Goal: Browse casually: Explore the website without a specific task or goal

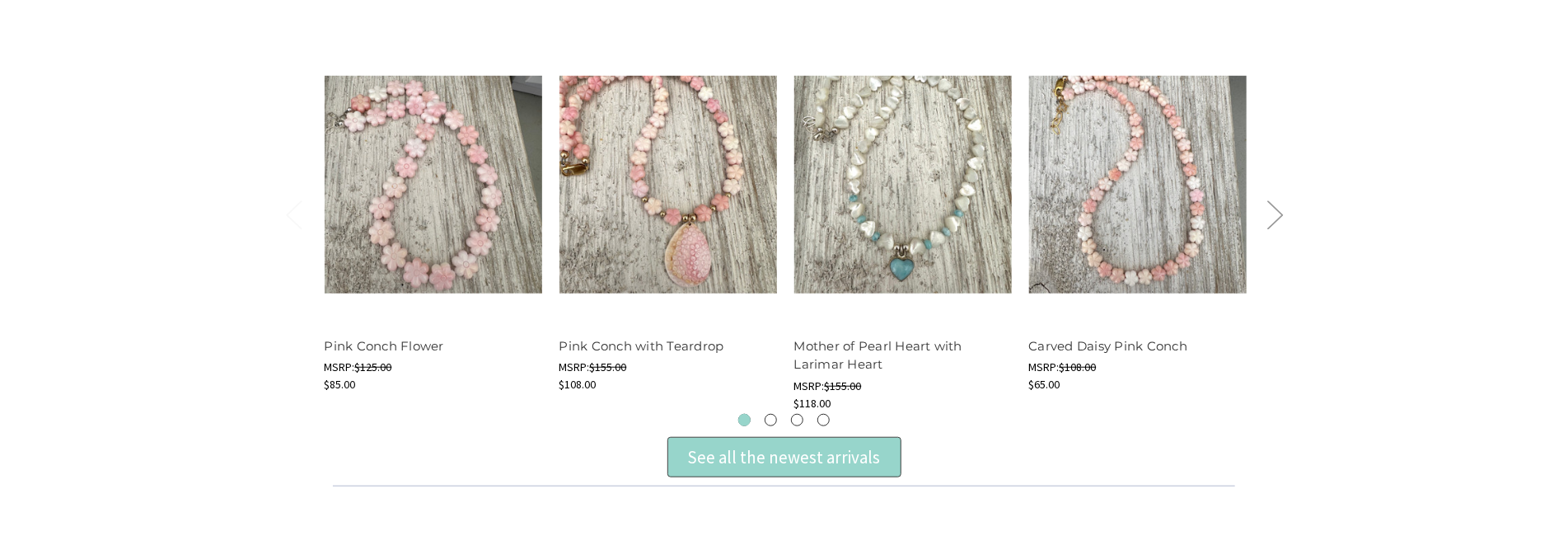
scroll to position [577, 0]
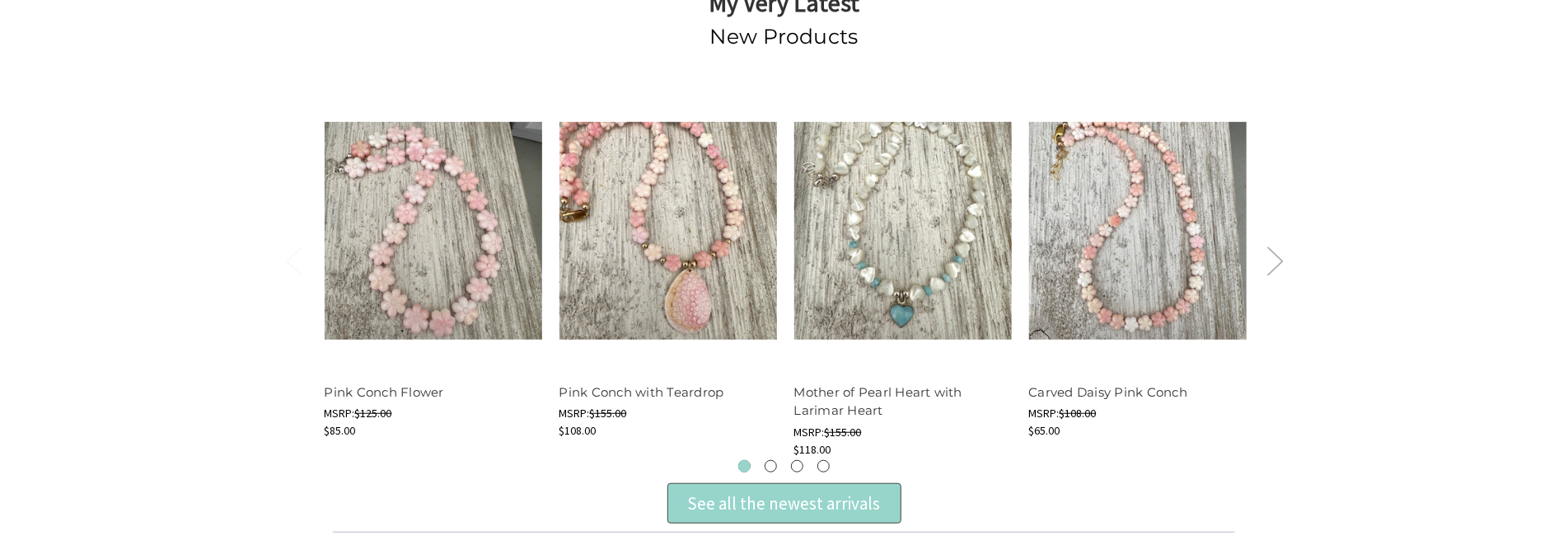
click at [1289, 268] on button "Next" at bounding box center [1274, 259] width 33 height 50
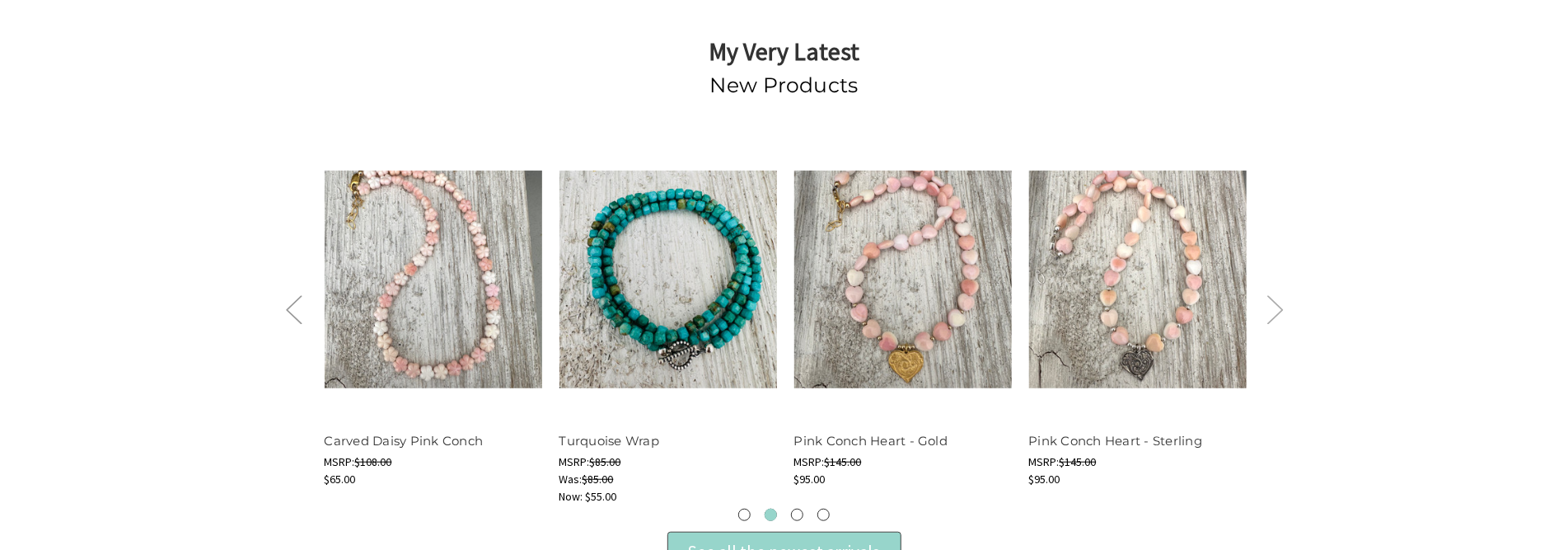
scroll to position [495, 0]
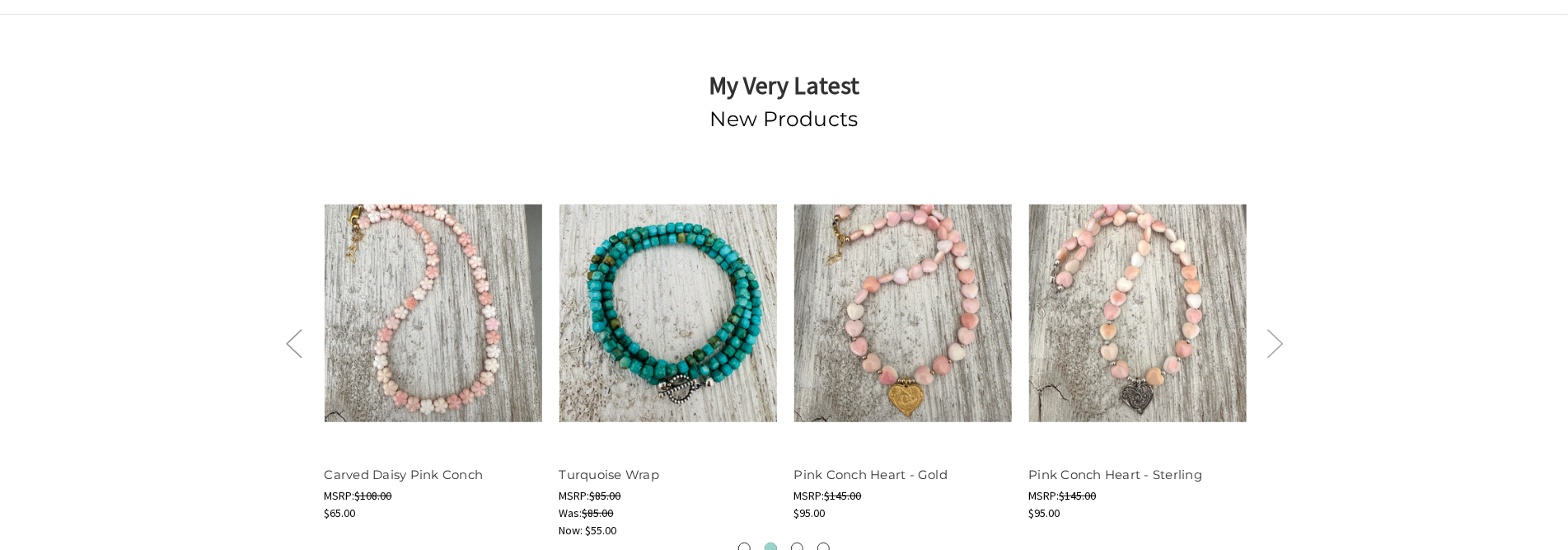
click at [1276, 346] on button "Next" at bounding box center [1274, 342] width 33 height 50
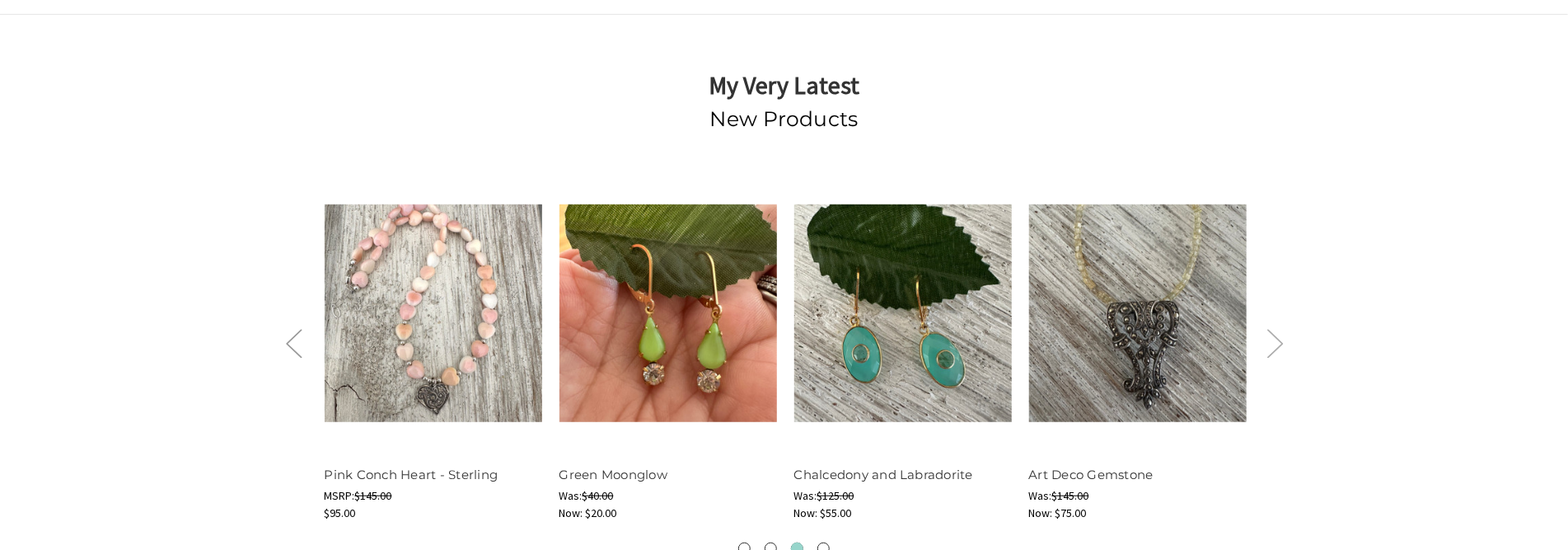
click at [1276, 346] on button "Next" at bounding box center [1274, 342] width 33 height 50
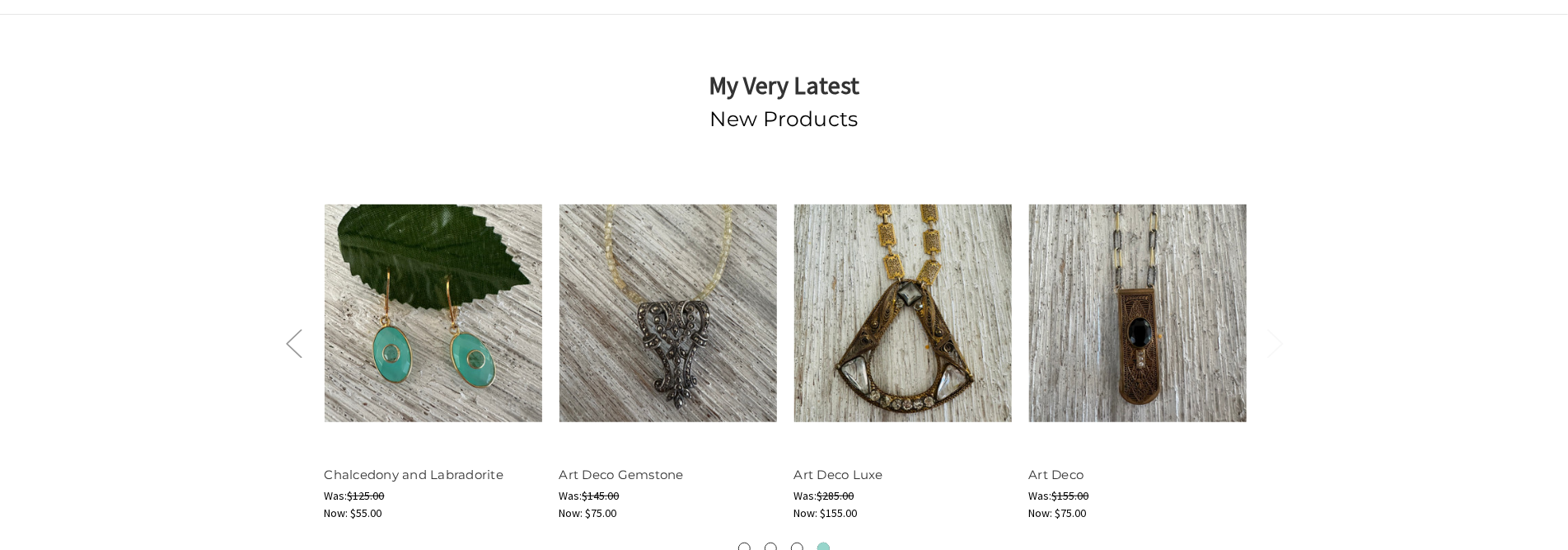
click at [1276, 346] on button "Next" at bounding box center [1274, 342] width 33 height 50
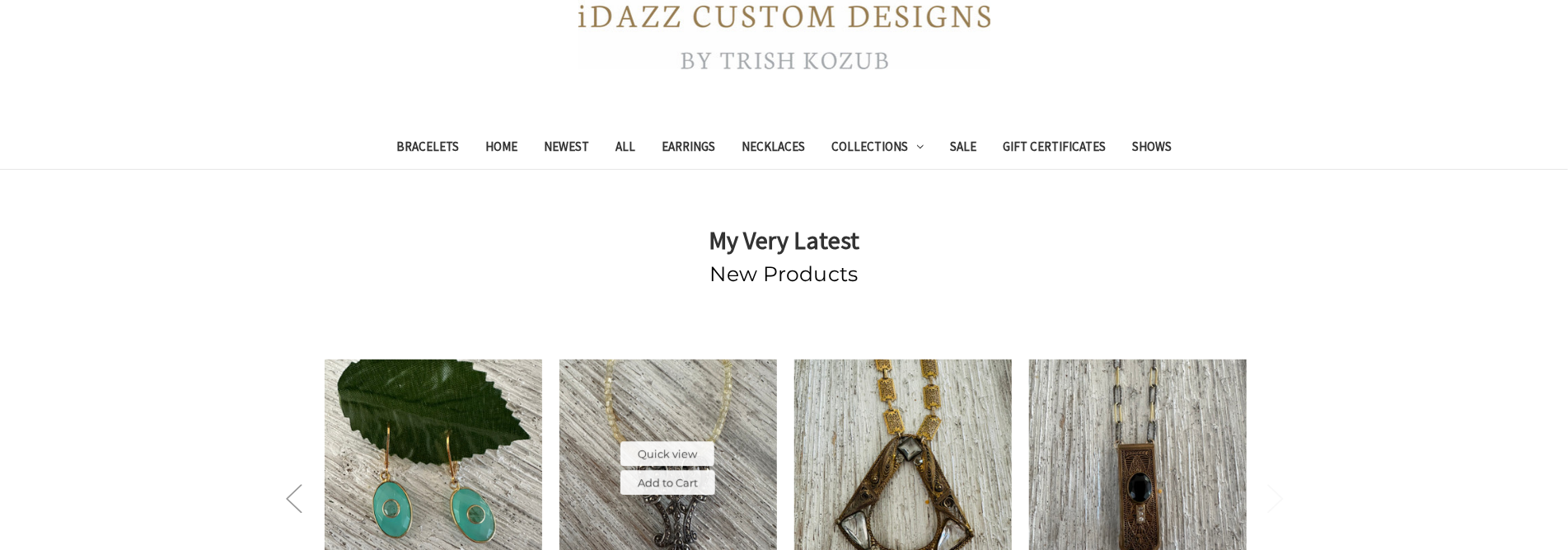
scroll to position [165, 0]
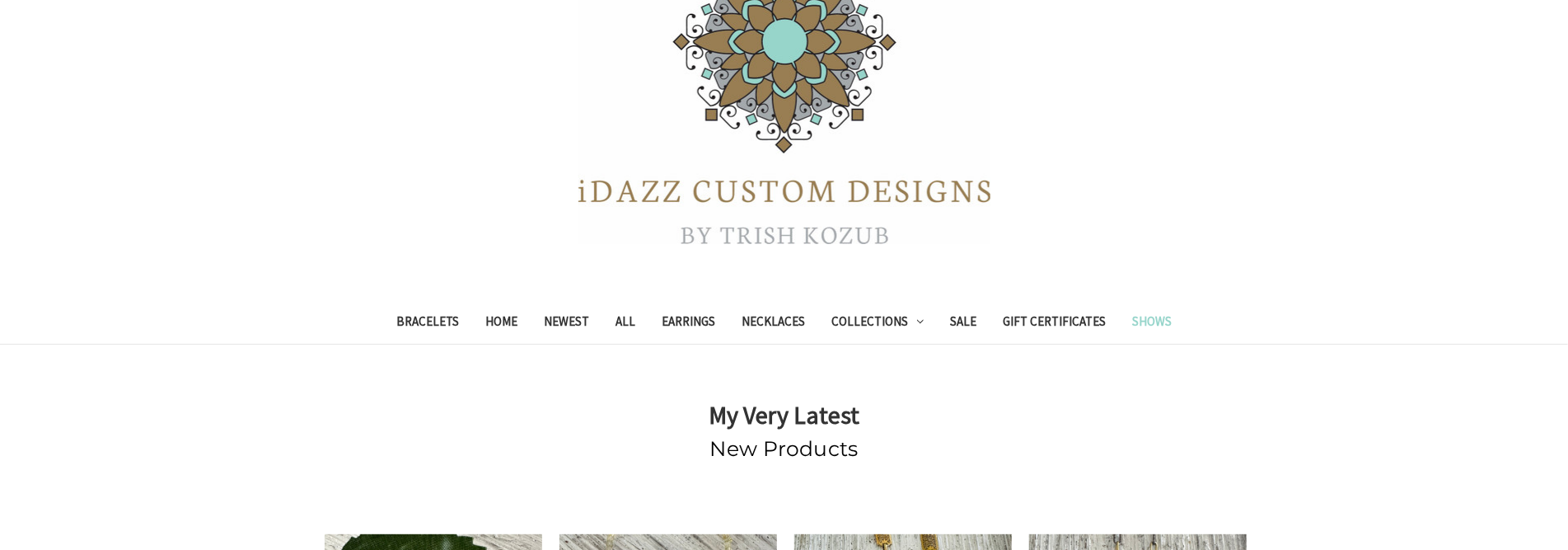
click at [1141, 320] on link "Shows" at bounding box center [1152, 324] width 66 height 41
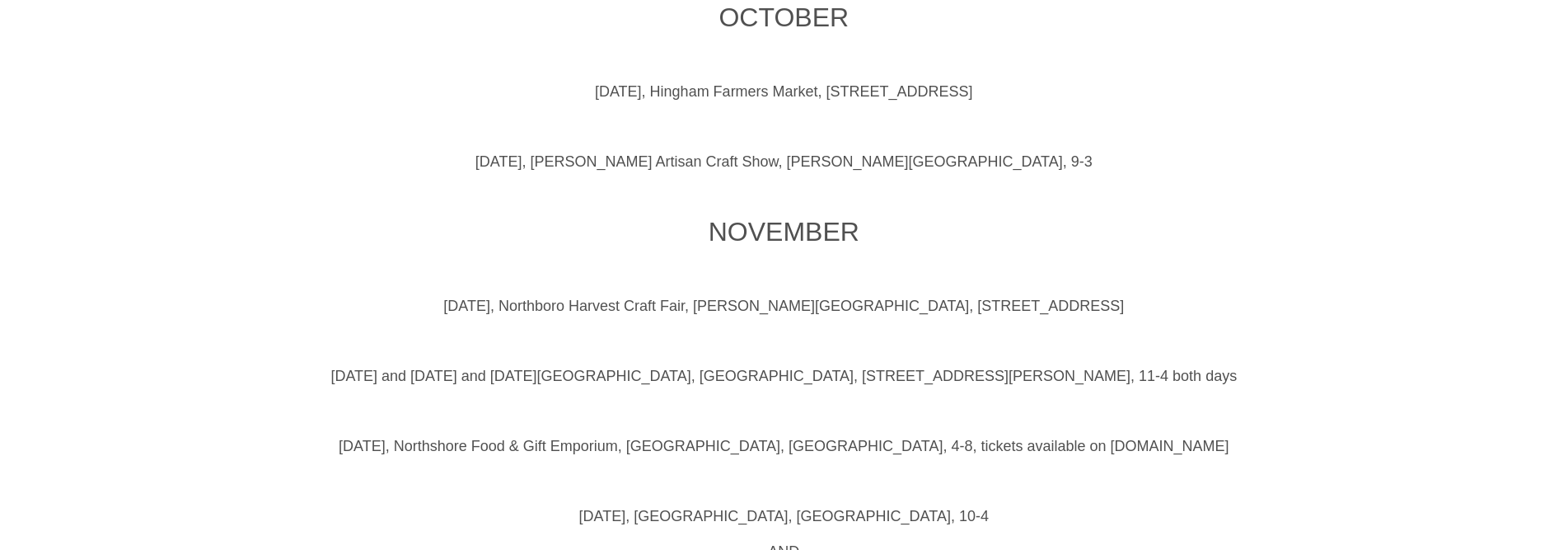
scroll to position [1154, 0]
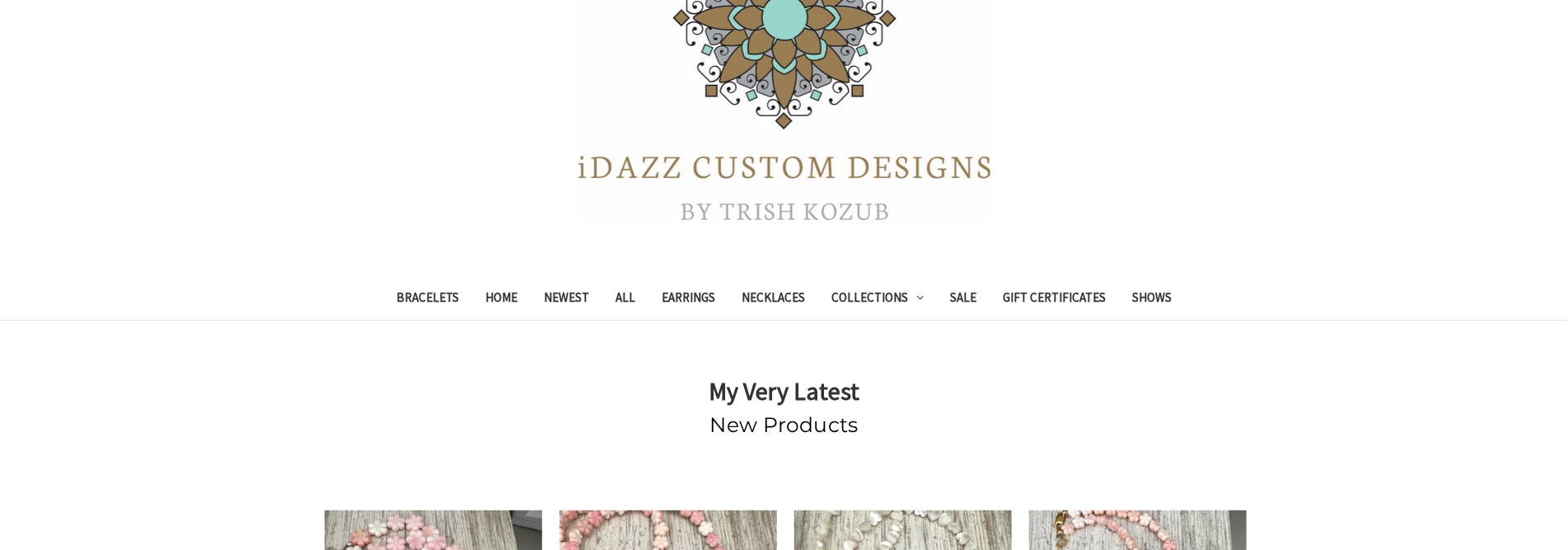
scroll to position [247, 0]
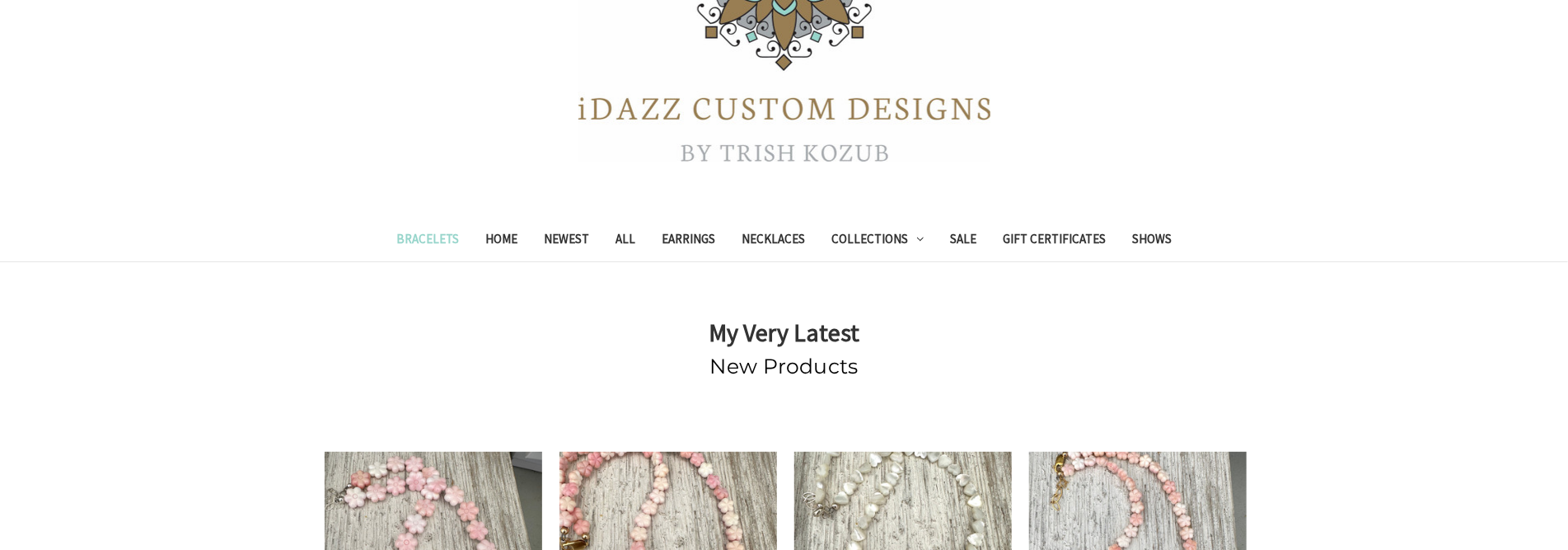
click at [456, 235] on link "Bracelets" at bounding box center [427, 241] width 89 height 41
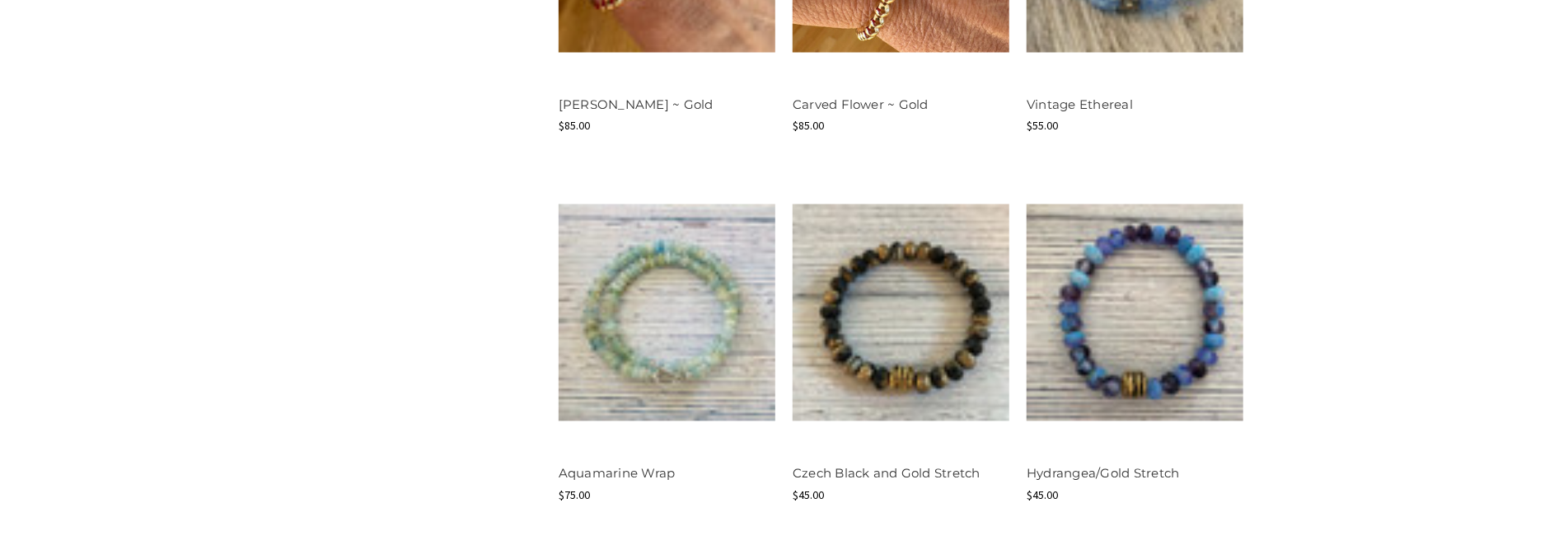
scroll to position [1978, 0]
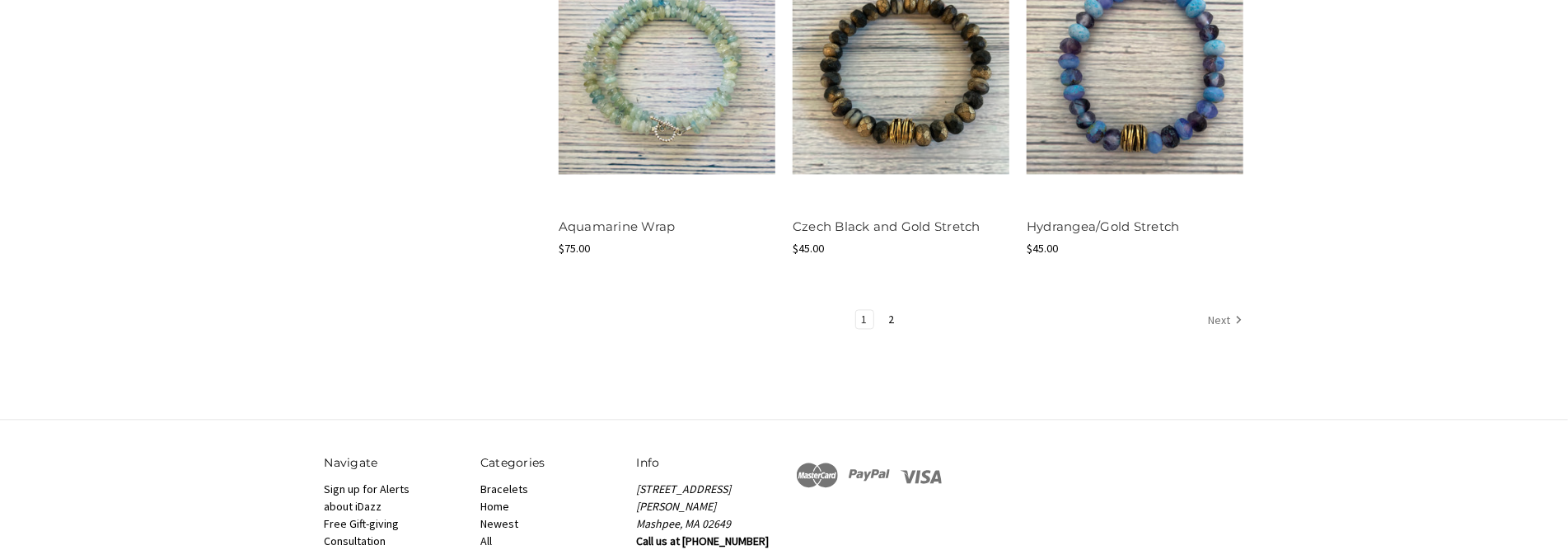
click at [1217, 318] on link "Next" at bounding box center [1223, 320] width 41 height 21
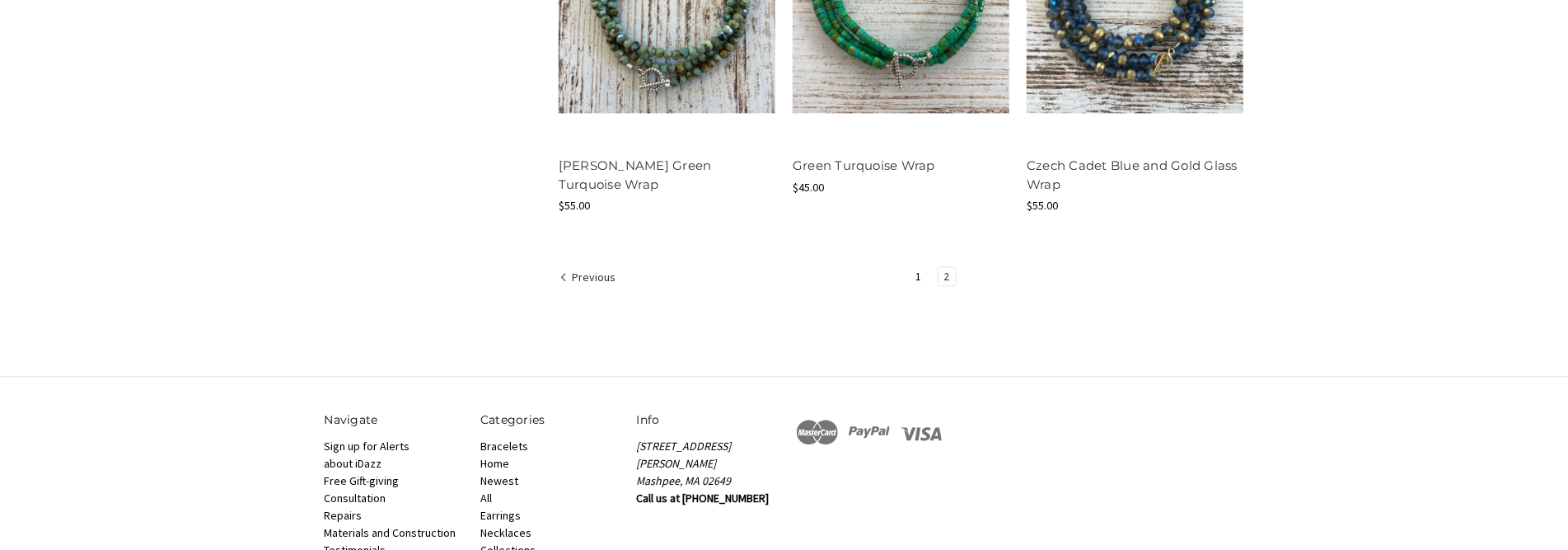
scroll to position [1896, 0]
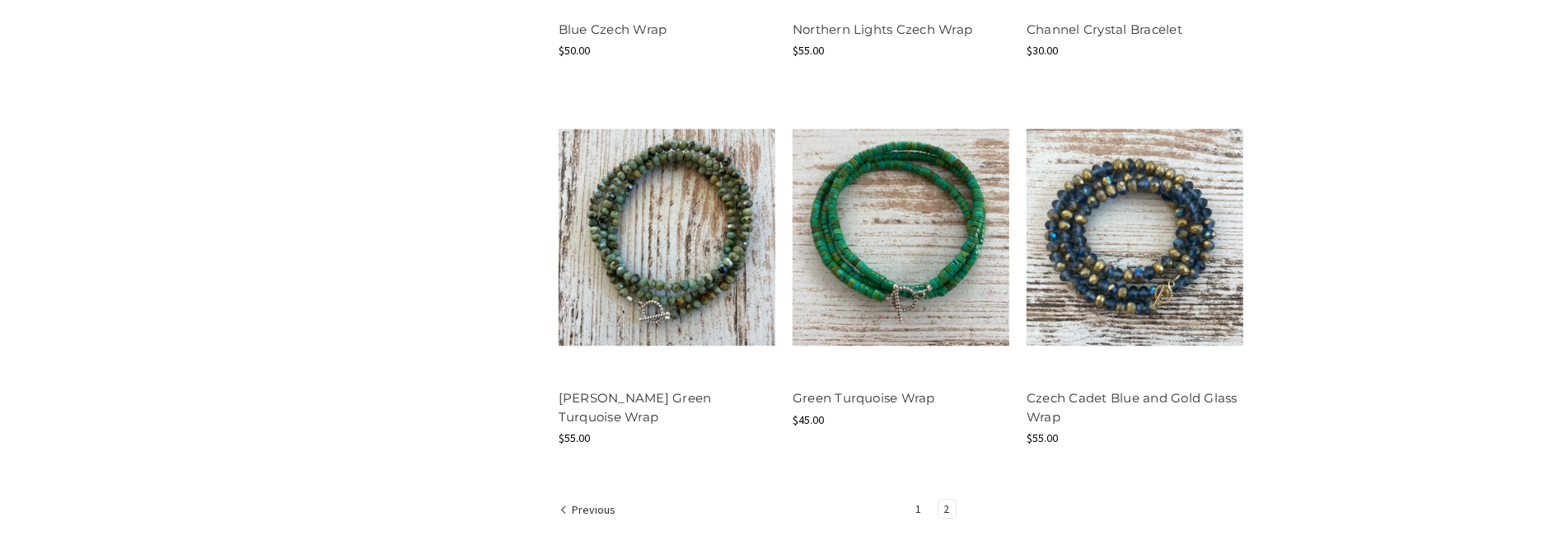
click at [923, 512] on link "1" at bounding box center [919, 508] width 17 height 18
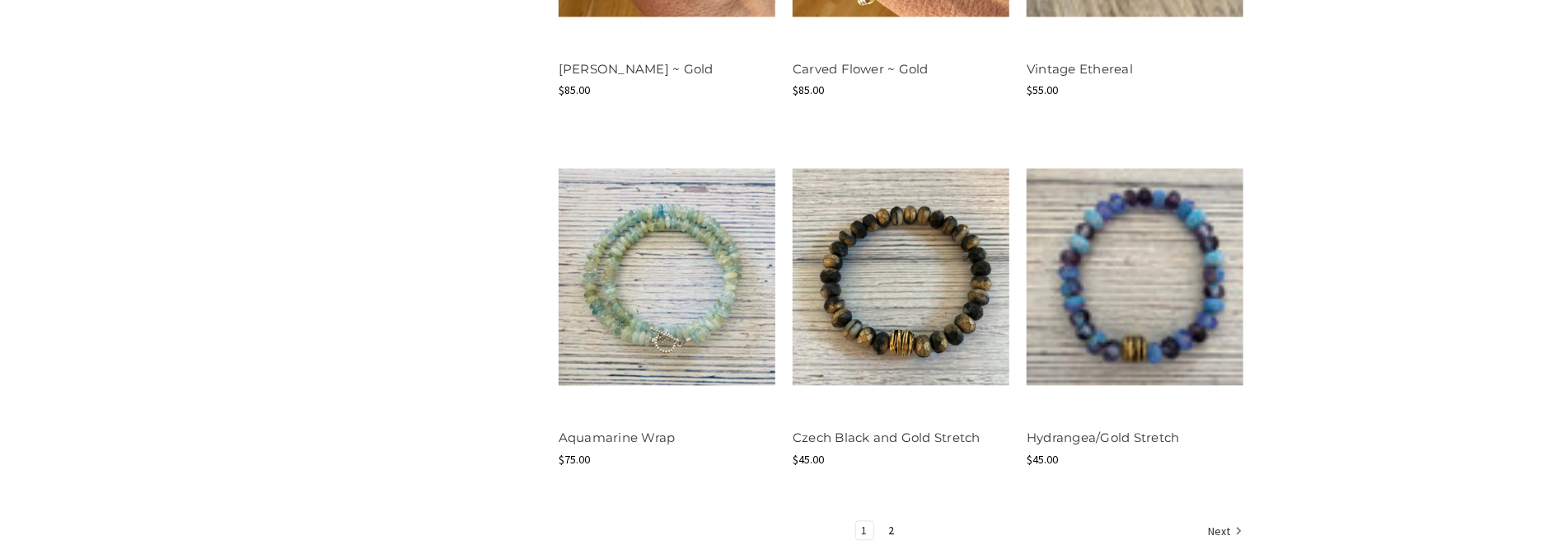
scroll to position [1896, 0]
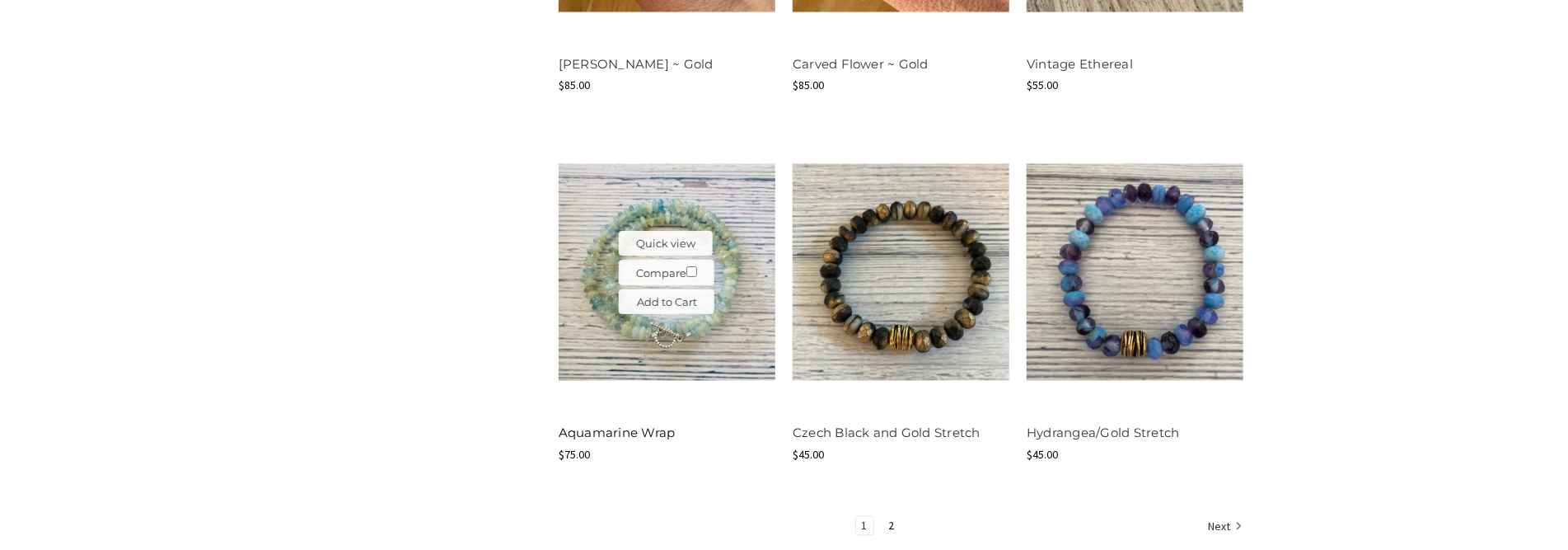
click at [664, 426] on link "Aquamarine Wrap" at bounding box center [617, 432] width 117 height 15
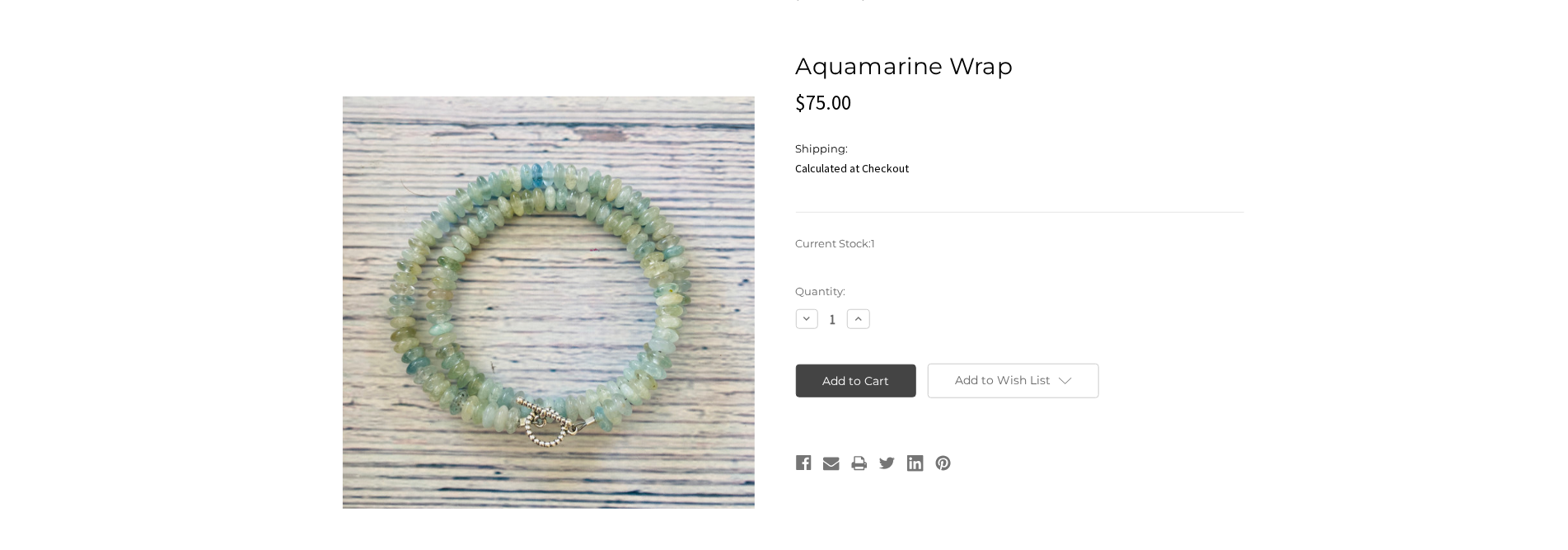
scroll to position [330, 0]
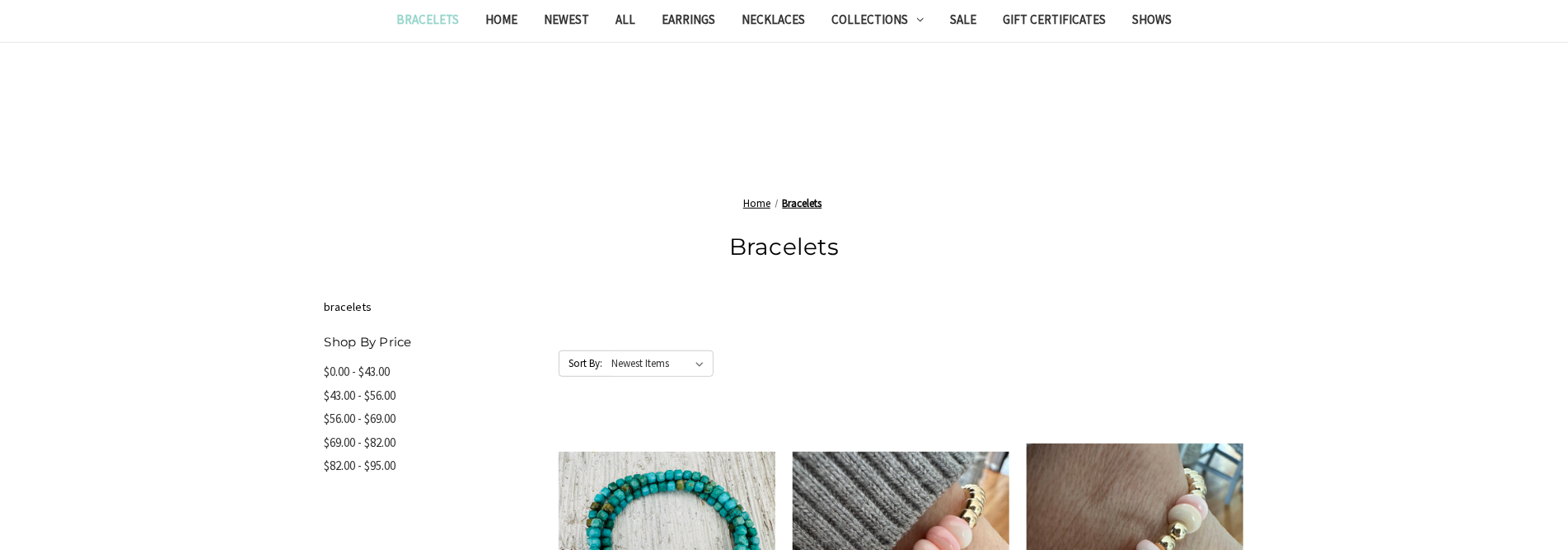
scroll to position [438, 0]
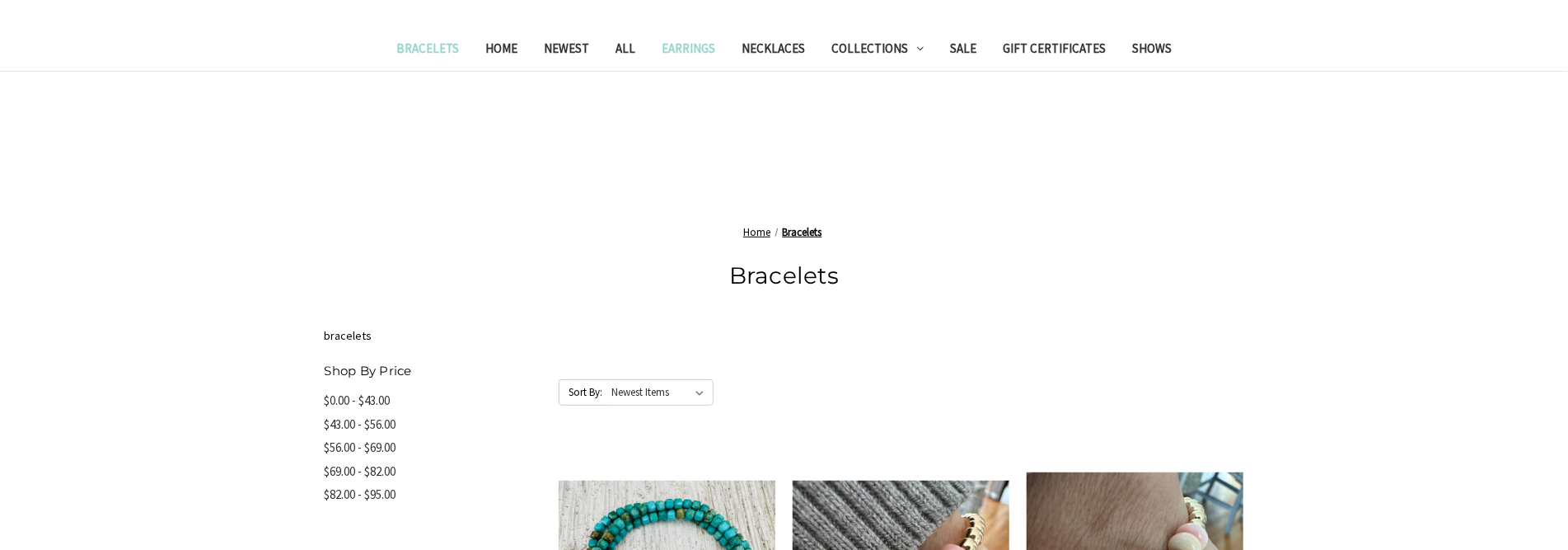
click at [687, 47] on link "Earrings" at bounding box center [688, 51] width 80 height 41
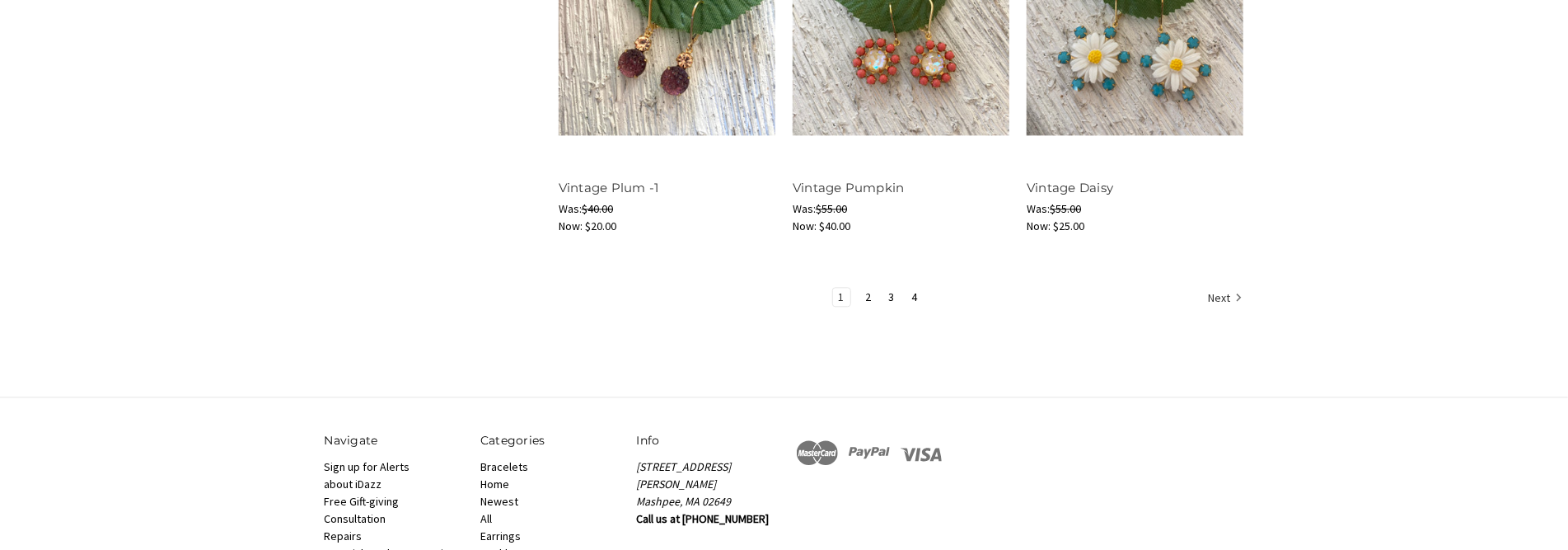
scroll to position [2226, 0]
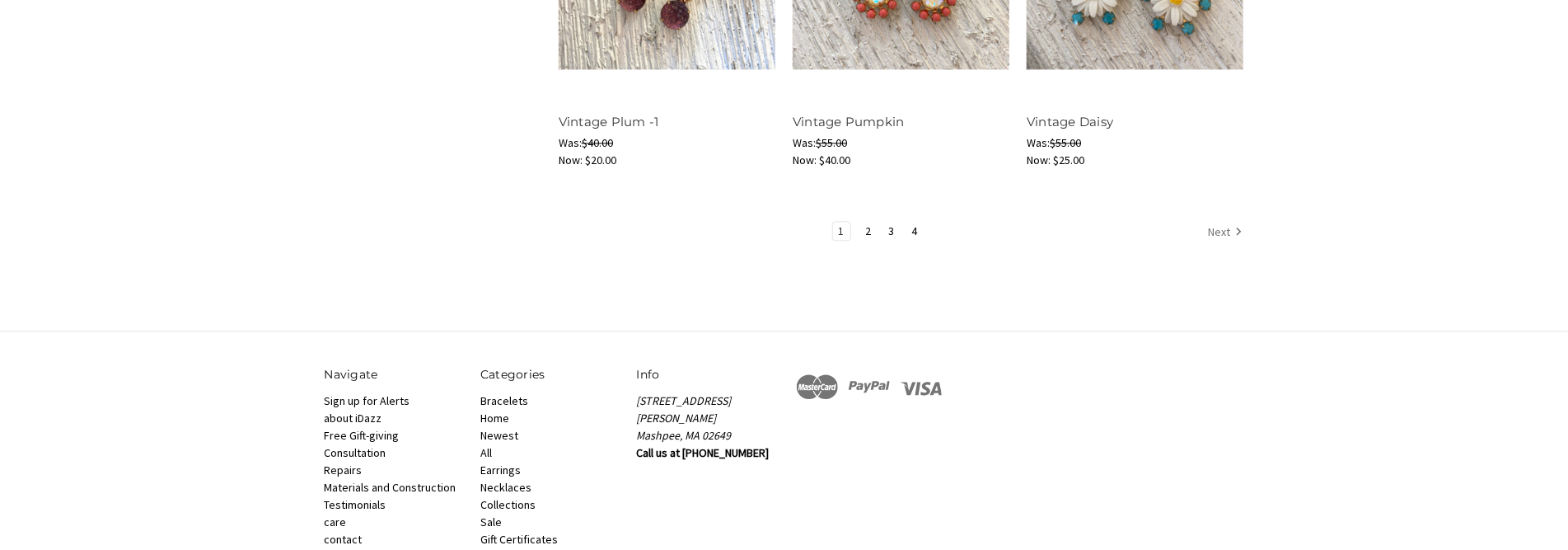
click at [1220, 231] on link "Next" at bounding box center [1223, 232] width 41 height 21
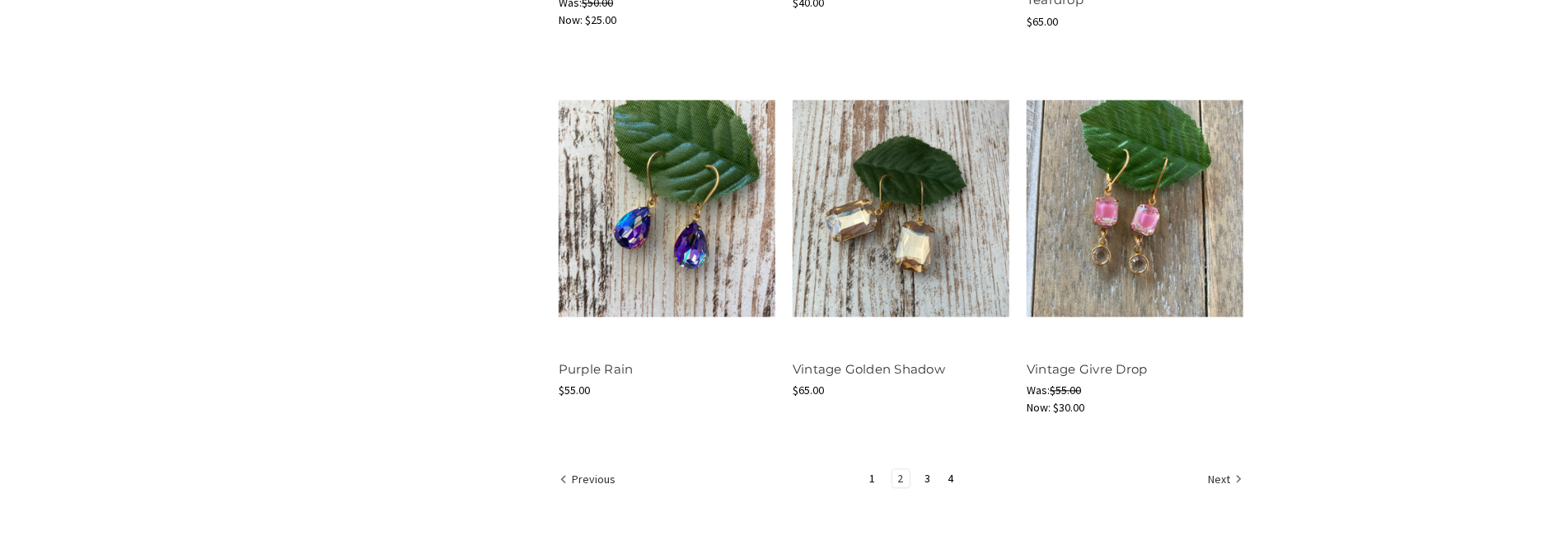
scroll to position [2143, 0]
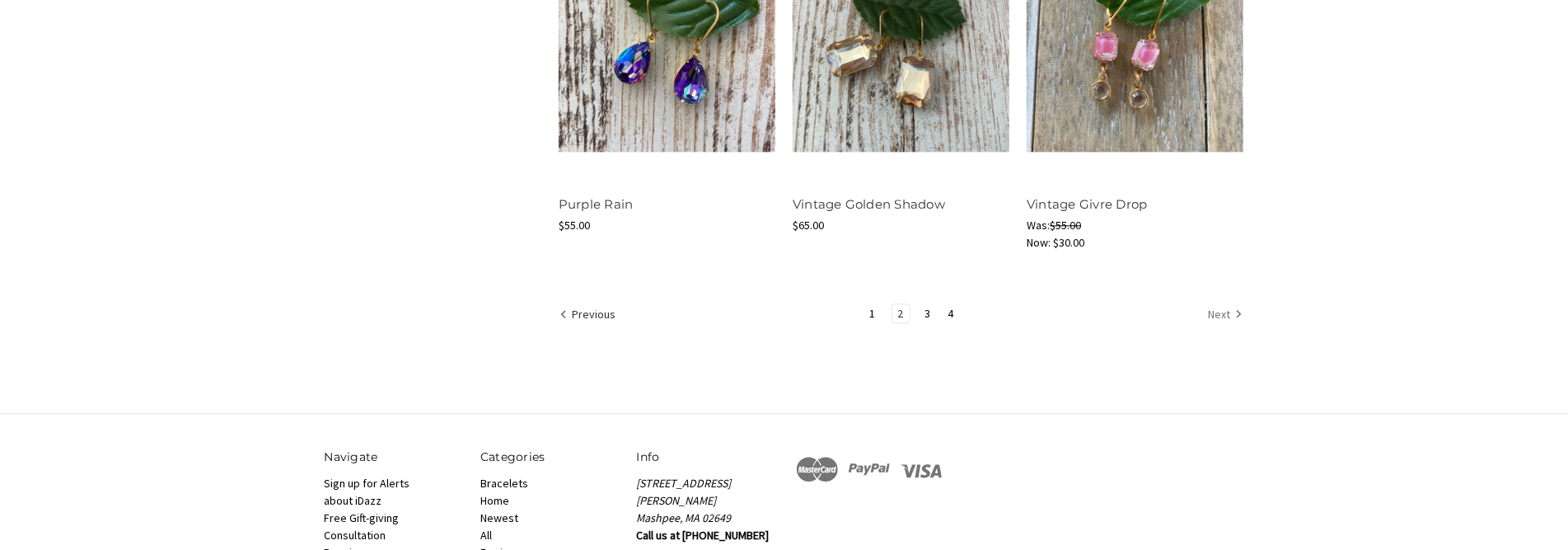
click at [1217, 311] on link "Next" at bounding box center [1223, 315] width 41 height 21
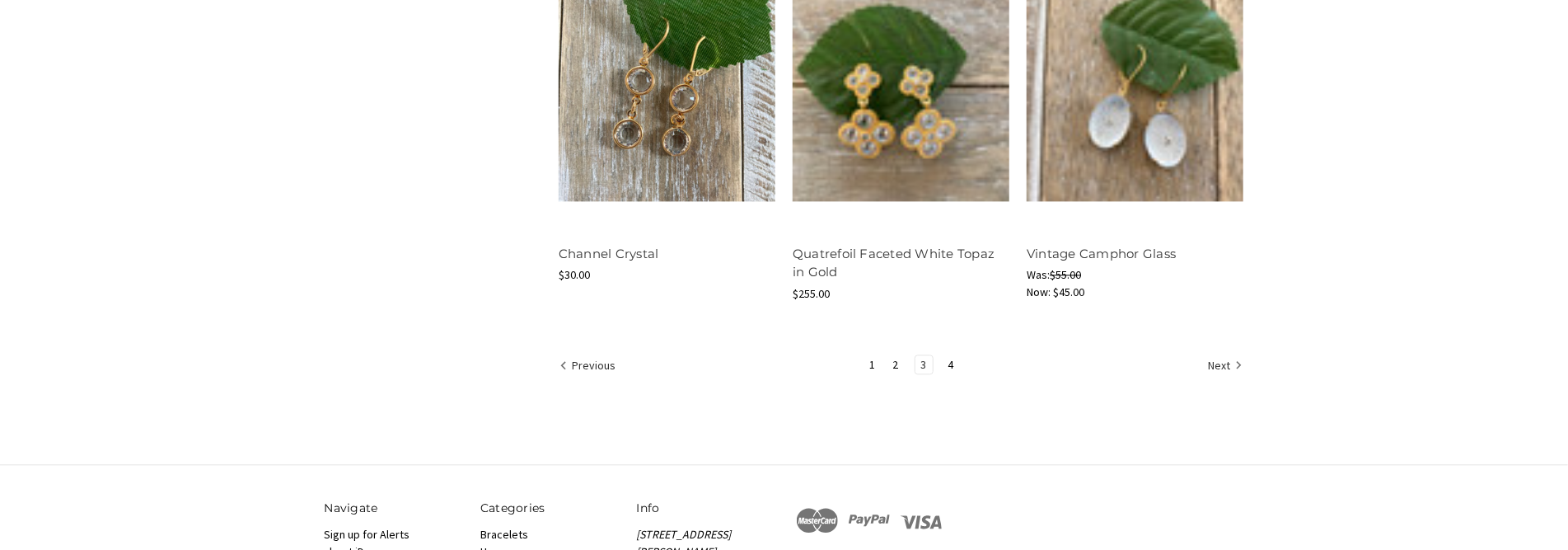
scroll to position [2226, 0]
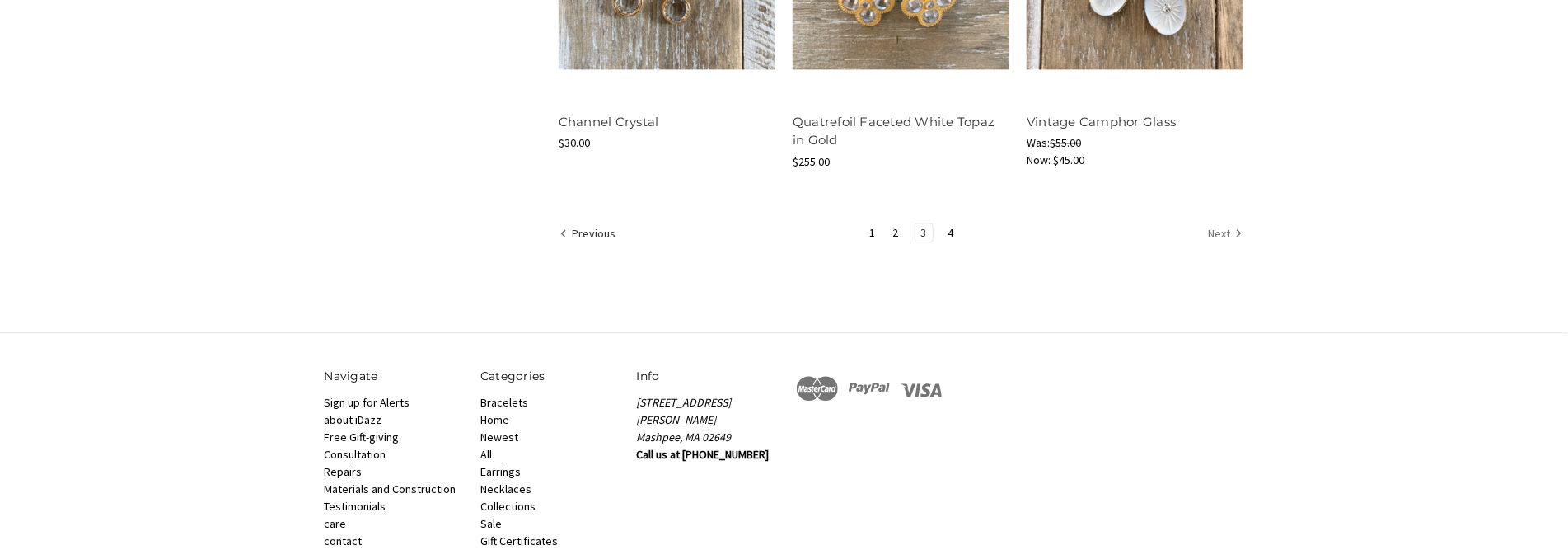
click at [1215, 235] on link "Next" at bounding box center [1223, 234] width 41 height 21
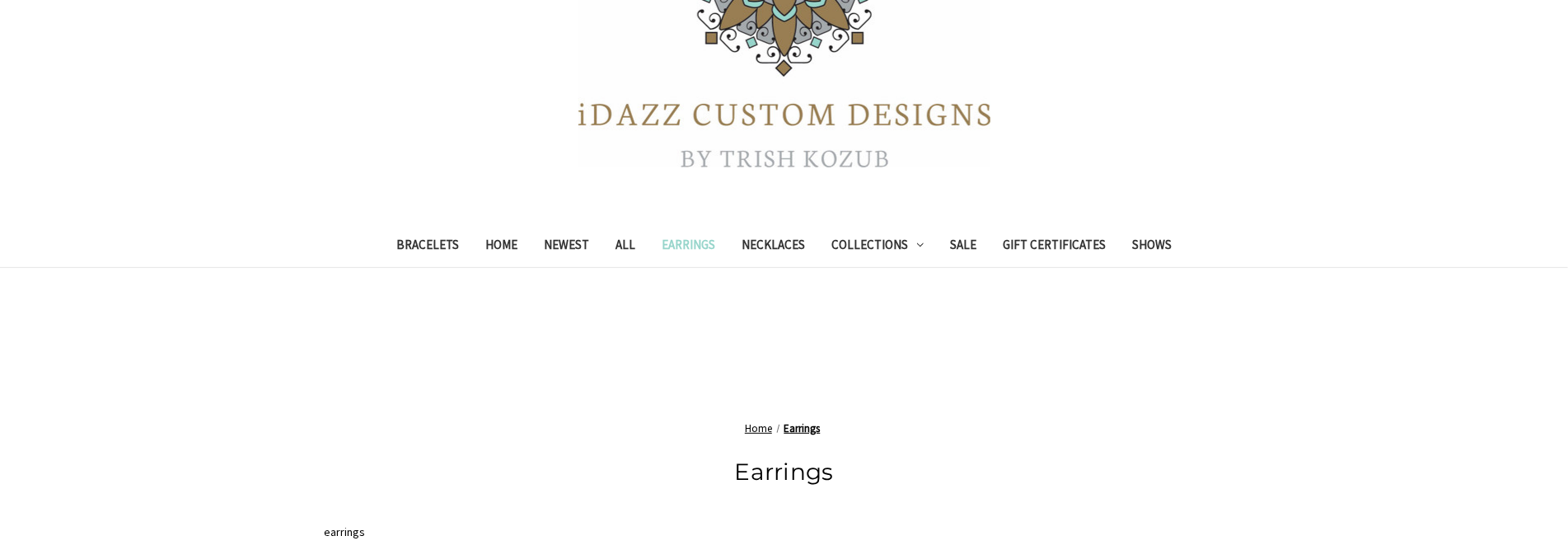
scroll to position [165, 0]
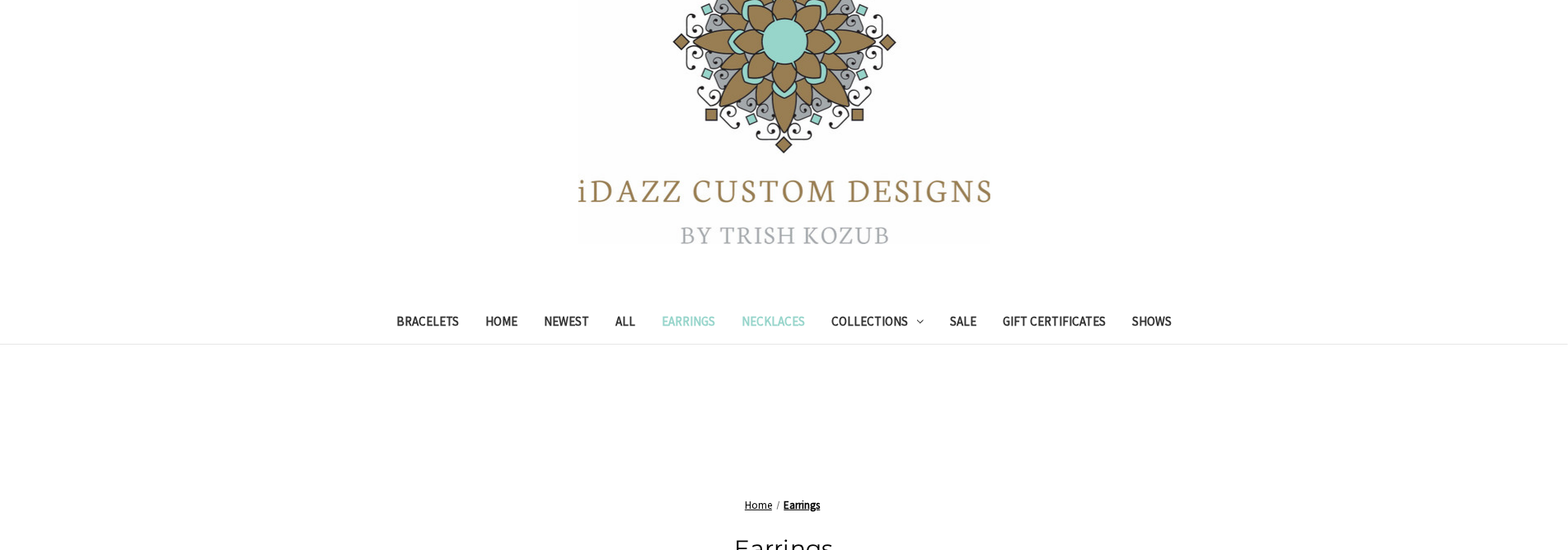
click at [781, 320] on link "Necklaces" at bounding box center [773, 324] width 90 height 41
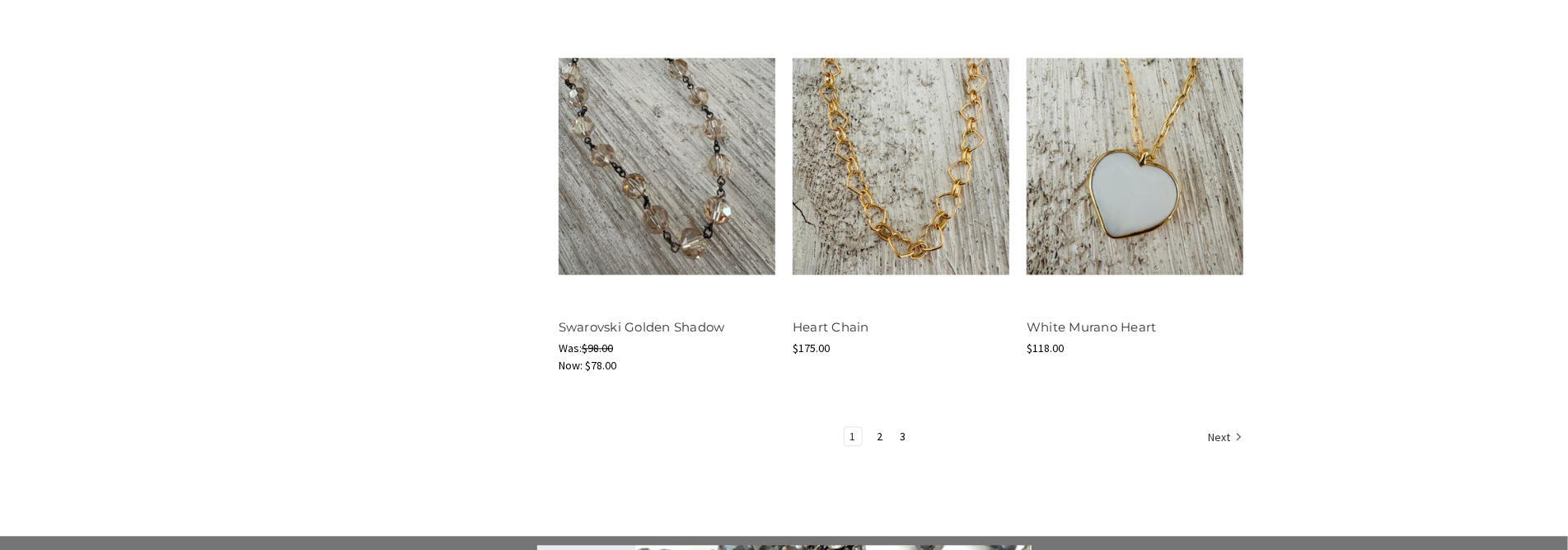
scroll to position [2143, 0]
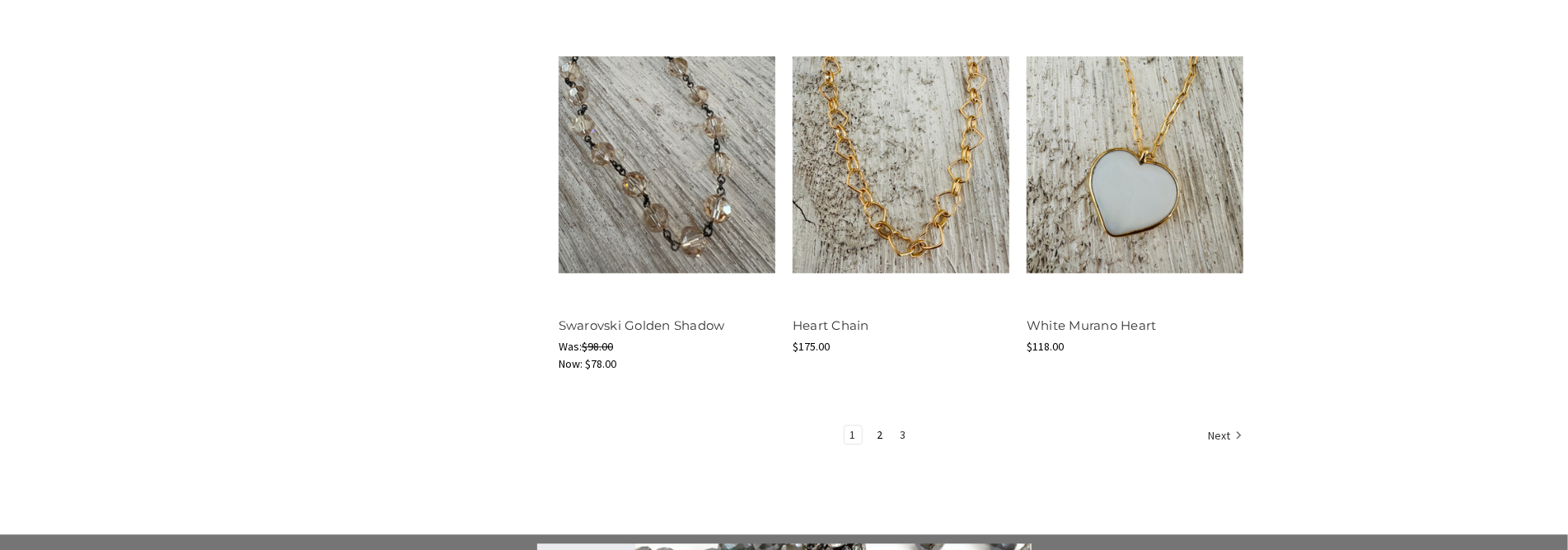
click link "3"
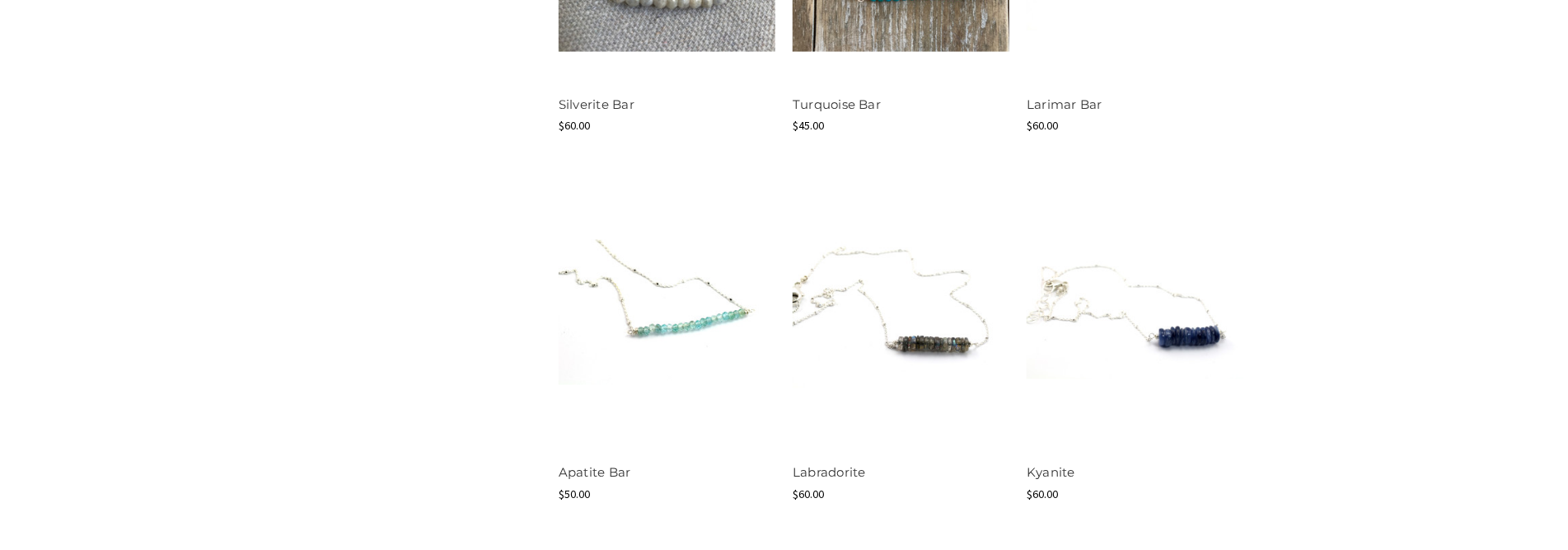
scroll to position [1566, 0]
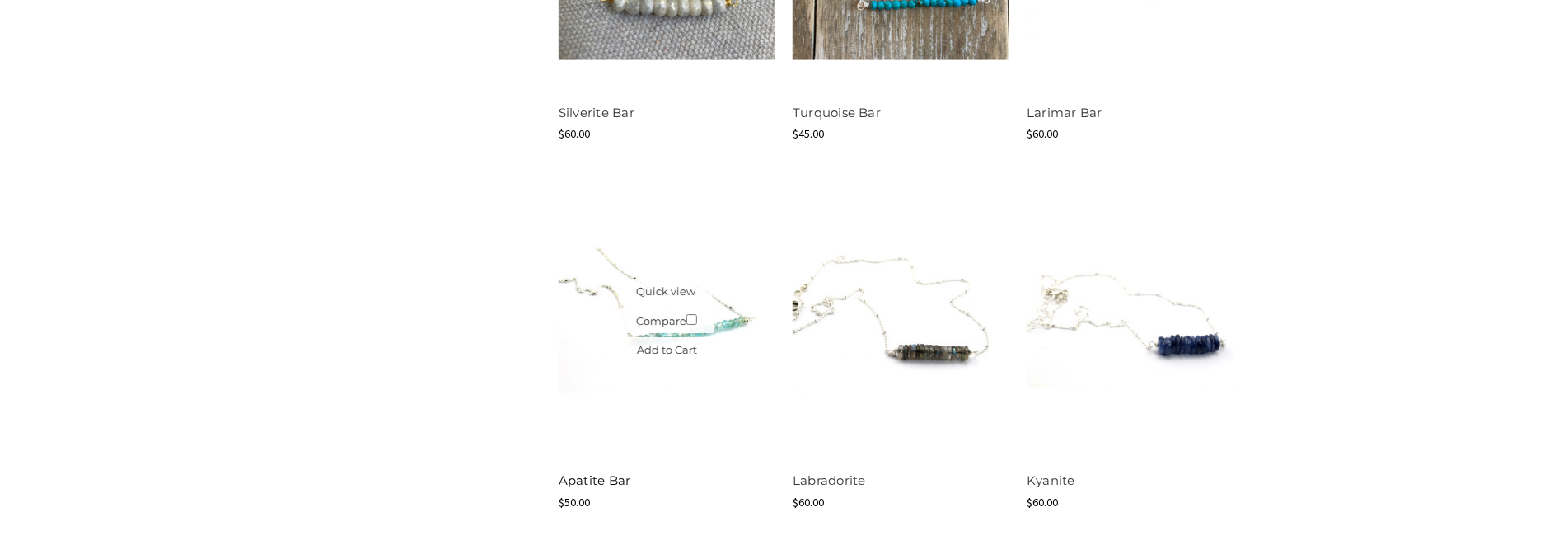
click at [605, 481] on link "Apatite Bar" at bounding box center [594, 481] width 72 height 15
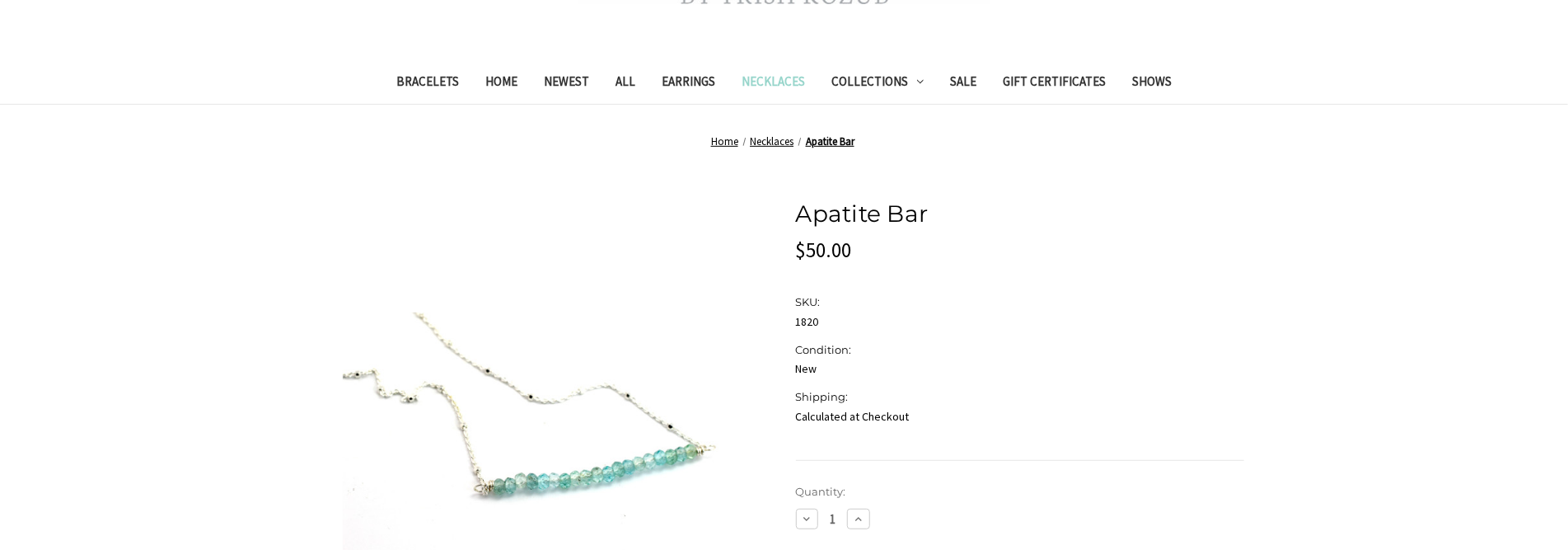
scroll to position [247, 0]
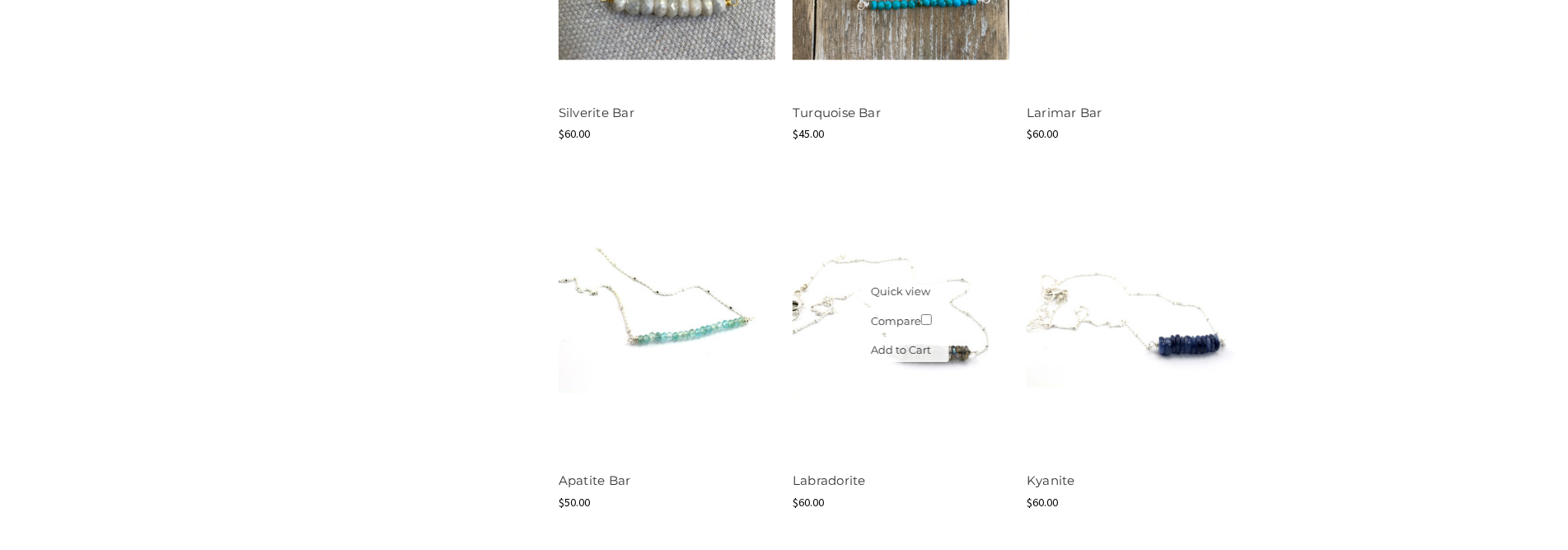
scroll to position [1236, 0]
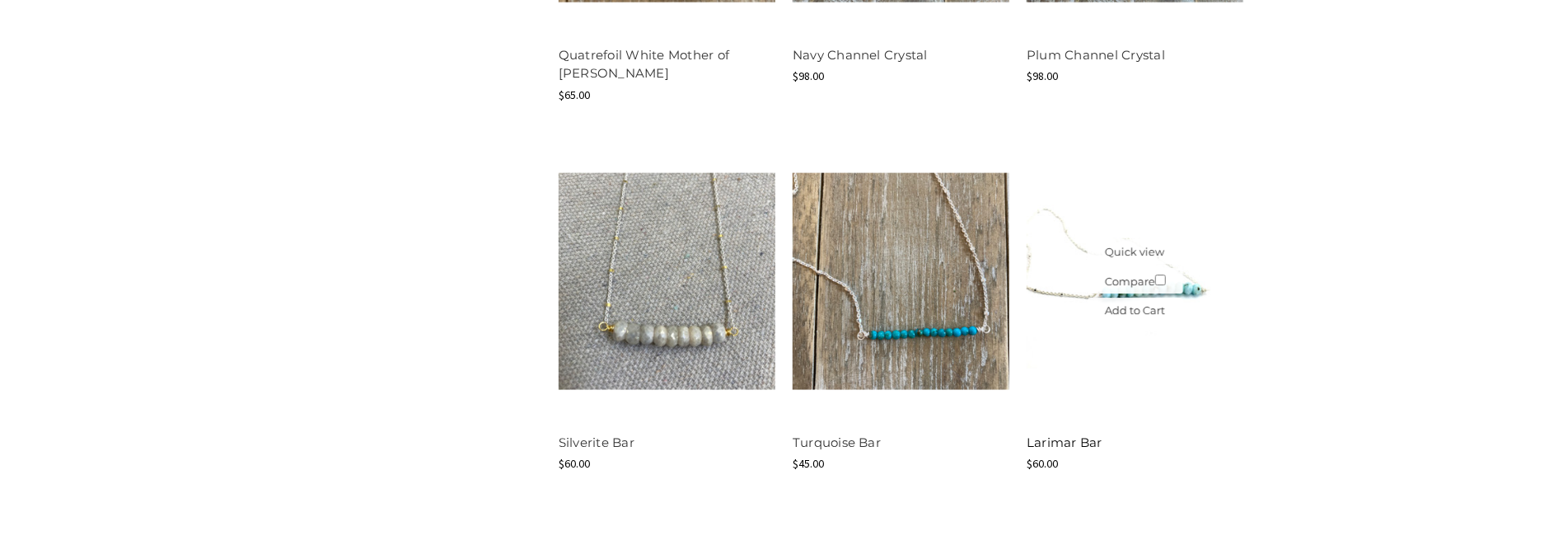
click at [1076, 442] on link "Larimar Bar" at bounding box center [1064, 442] width 76 height 15
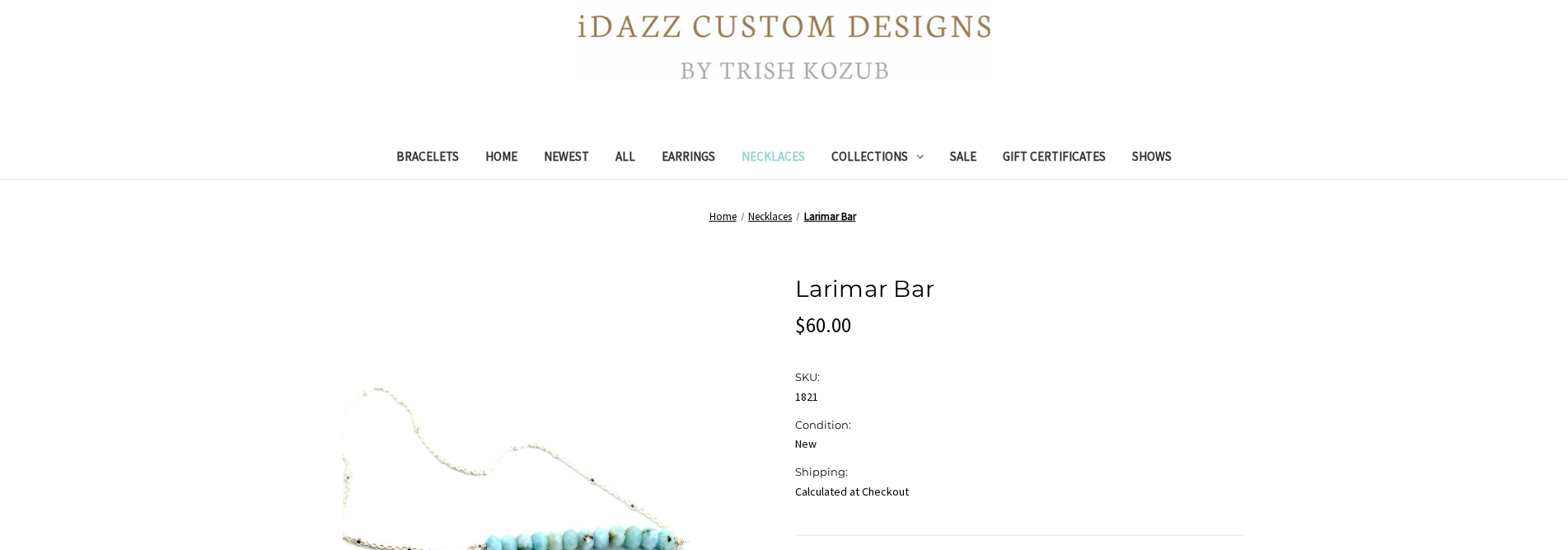
scroll to position [577, 0]
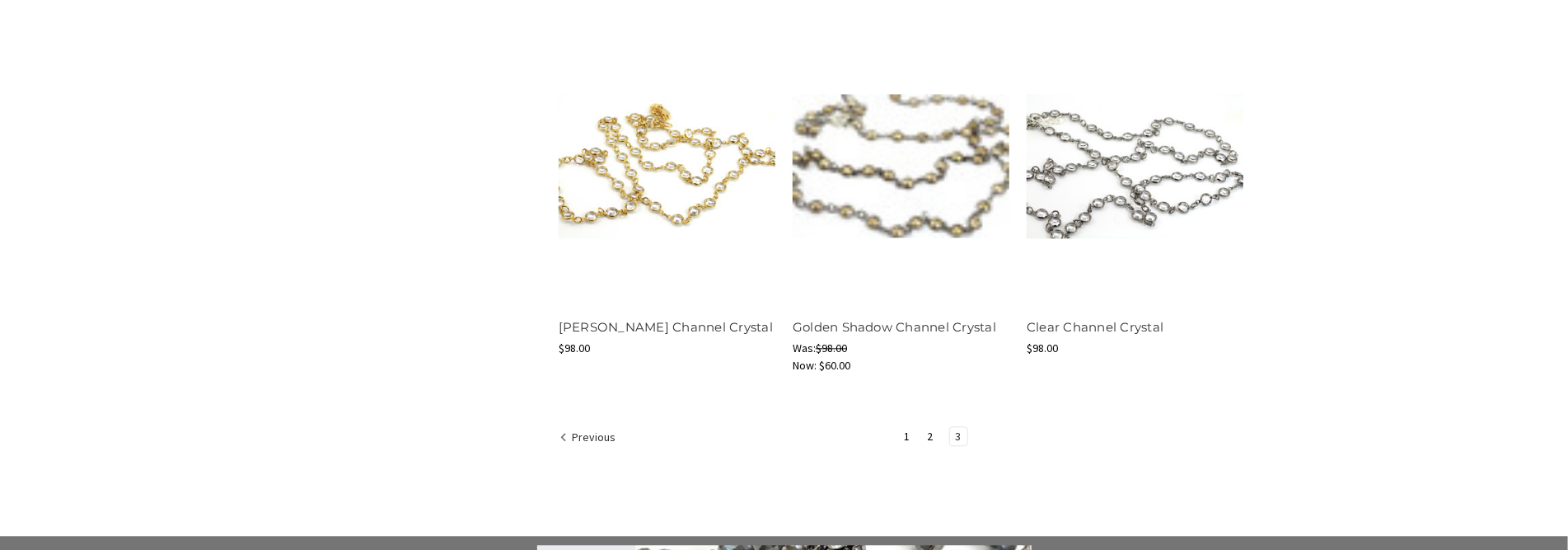
scroll to position [2169, 0]
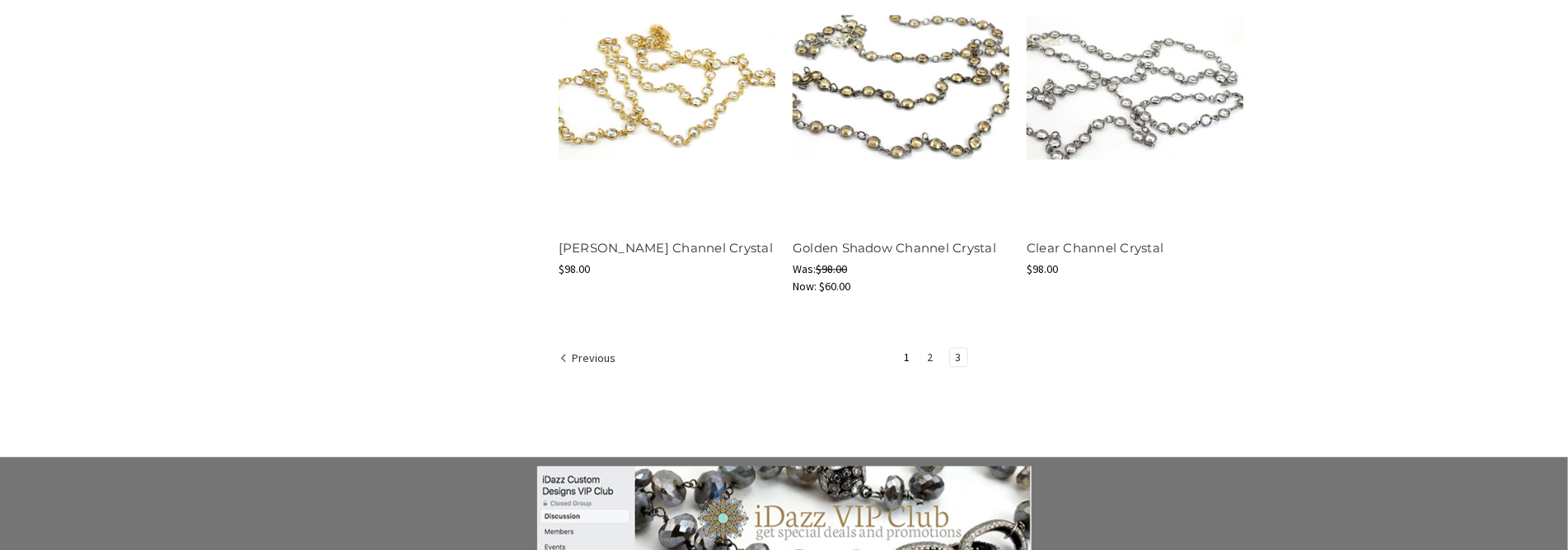
click at [932, 356] on link "2" at bounding box center [931, 356] width 17 height 18
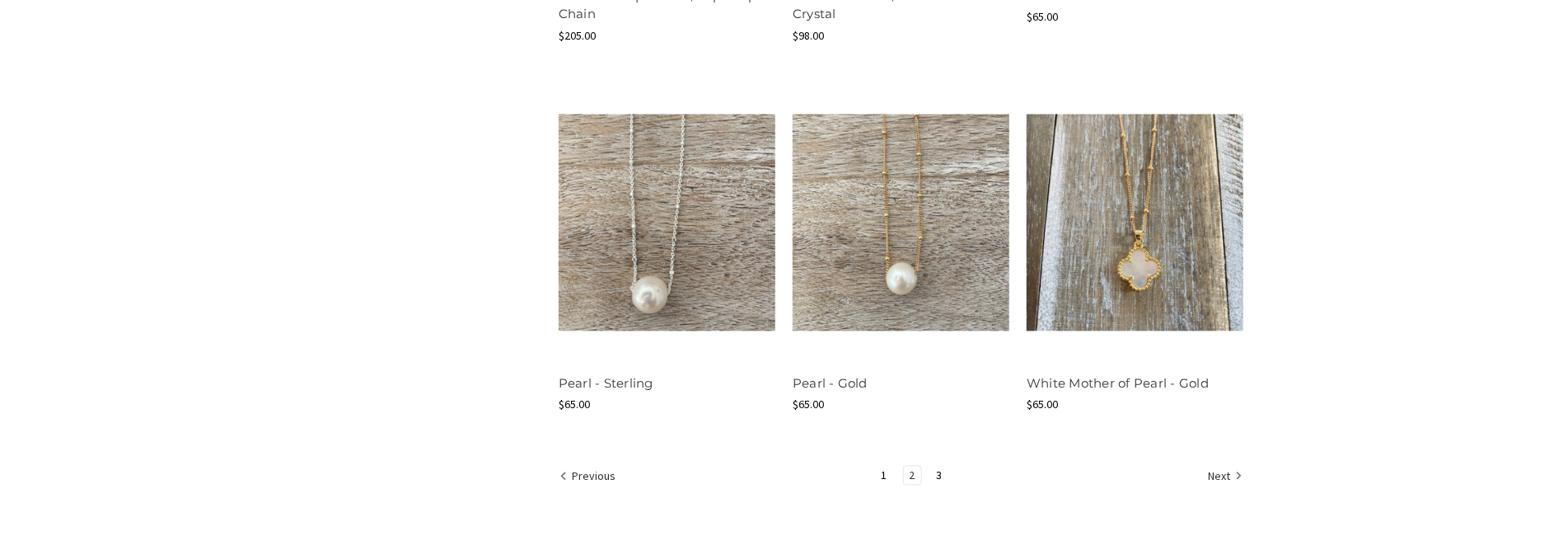
scroll to position [2061, 0]
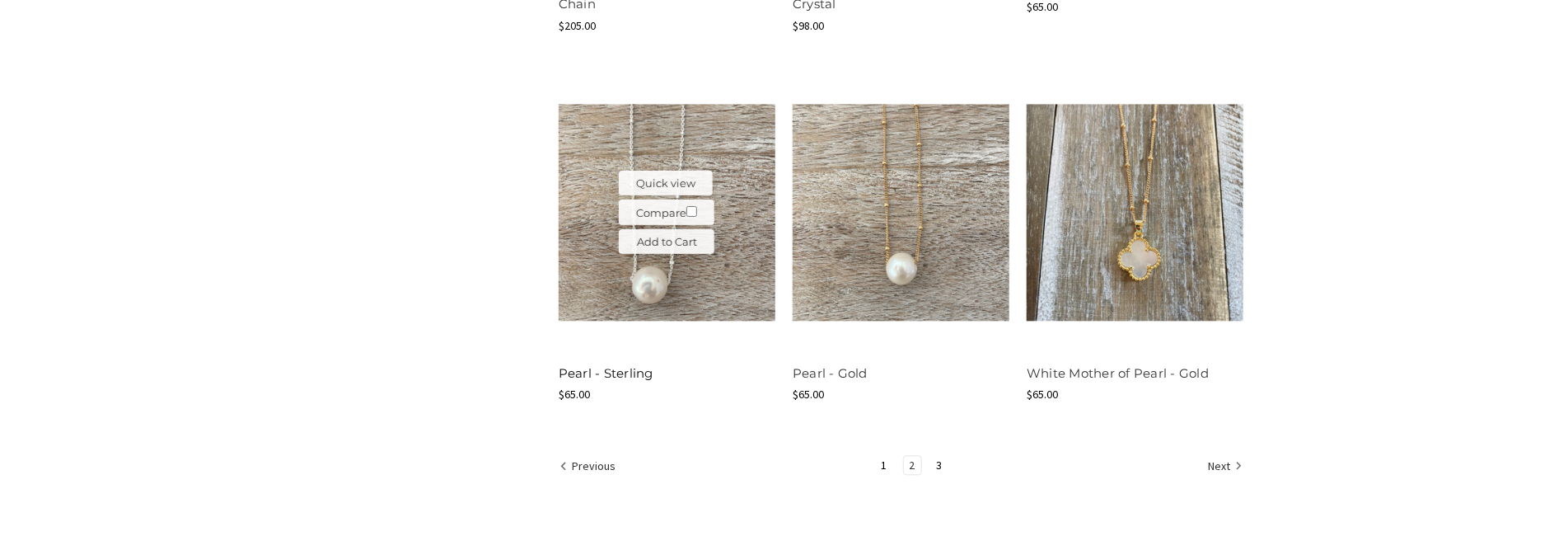
click at [645, 372] on link "Pearl - Sterling" at bounding box center [605, 372] width 94 height 15
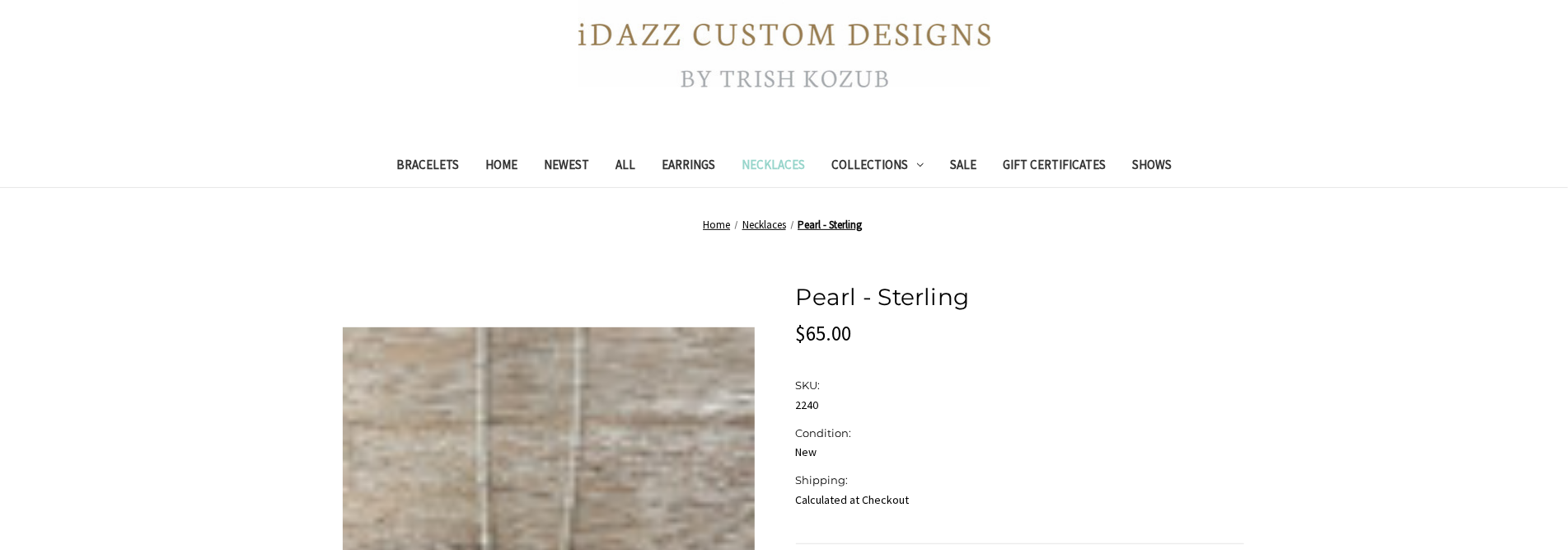
scroll to position [330, 0]
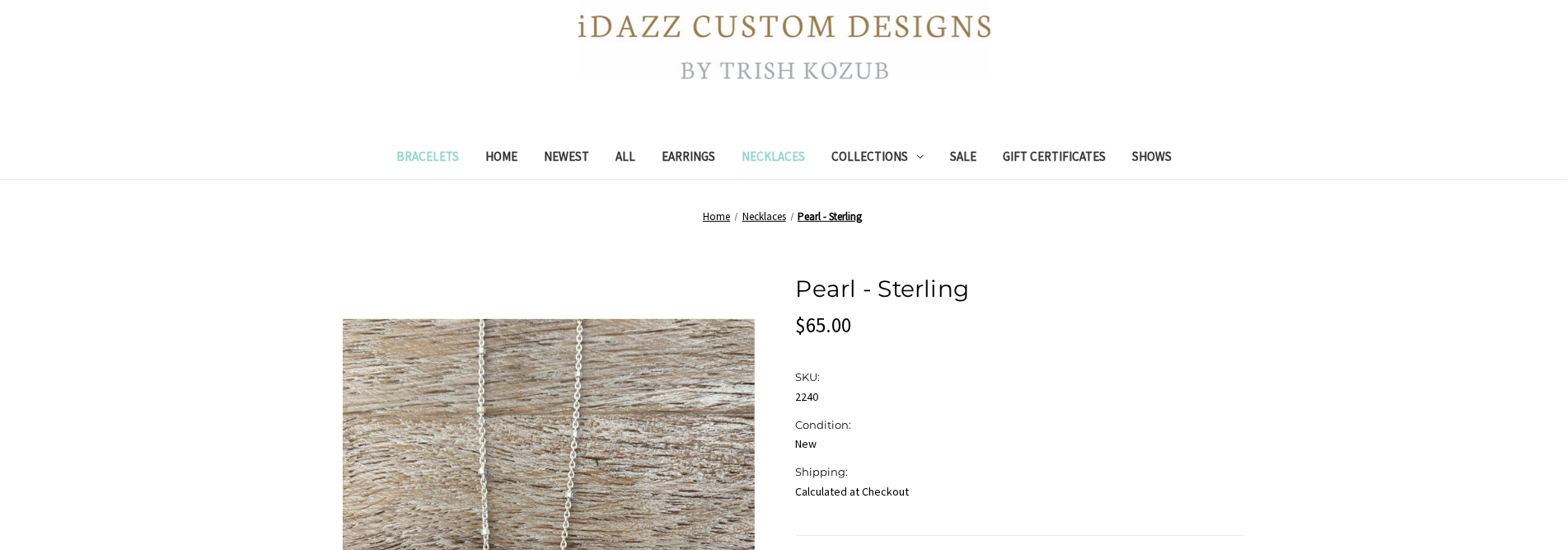
click at [441, 152] on link "Bracelets" at bounding box center [427, 159] width 89 height 41
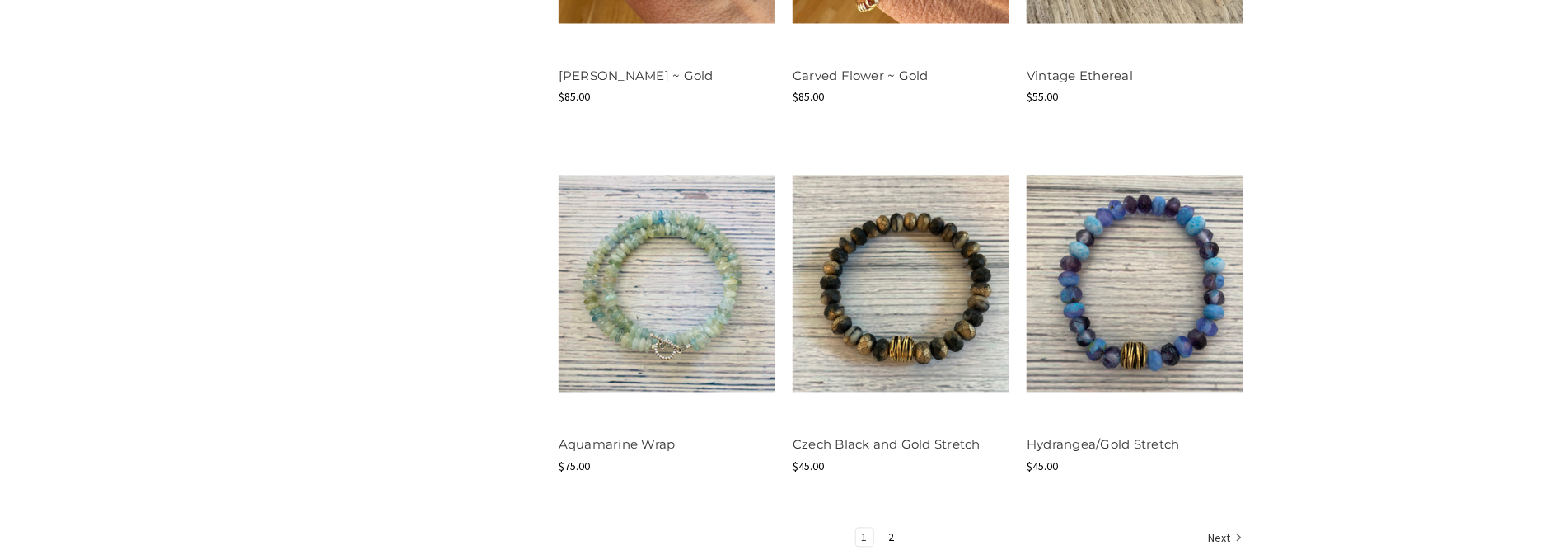
scroll to position [1978, 0]
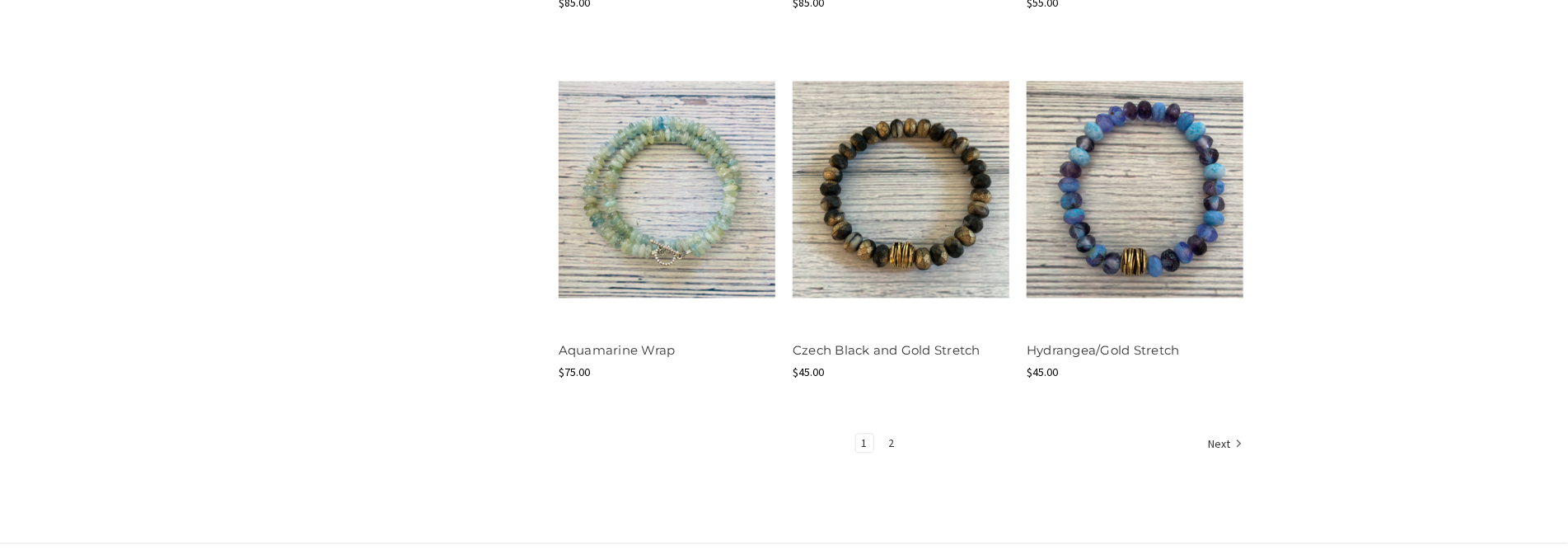
click at [893, 438] on link "2" at bounding box center [892, 442] width 17 height 18
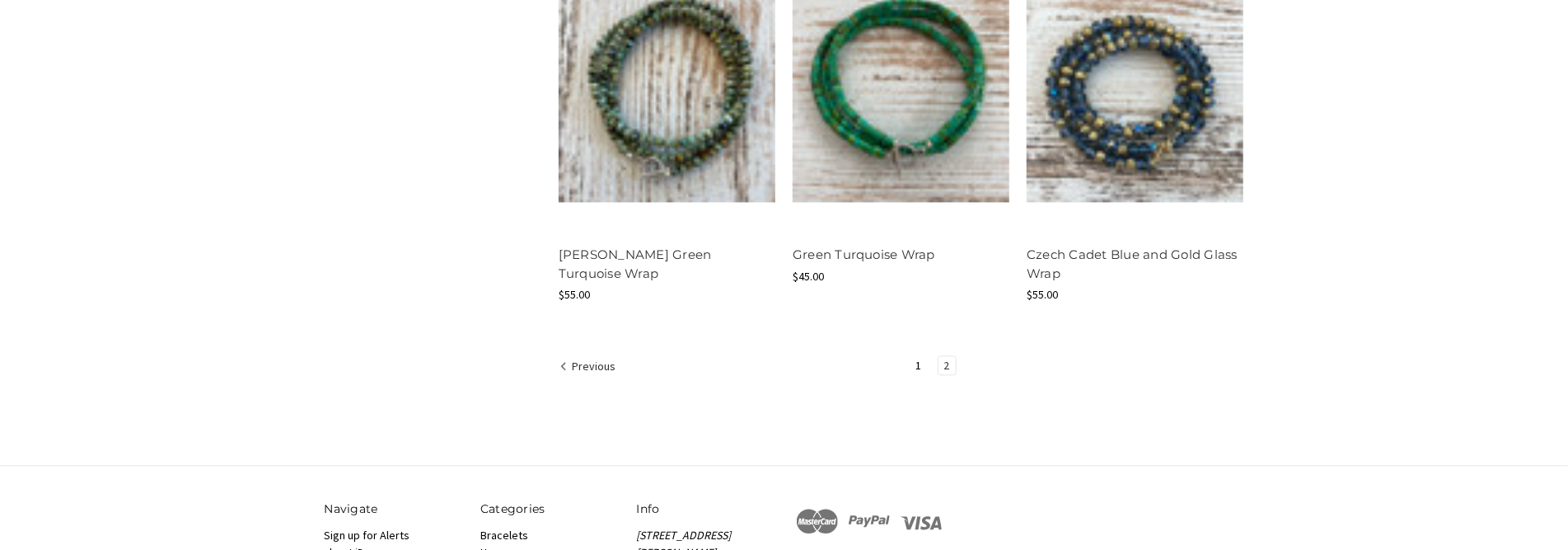
scroll to position [2143, 0]
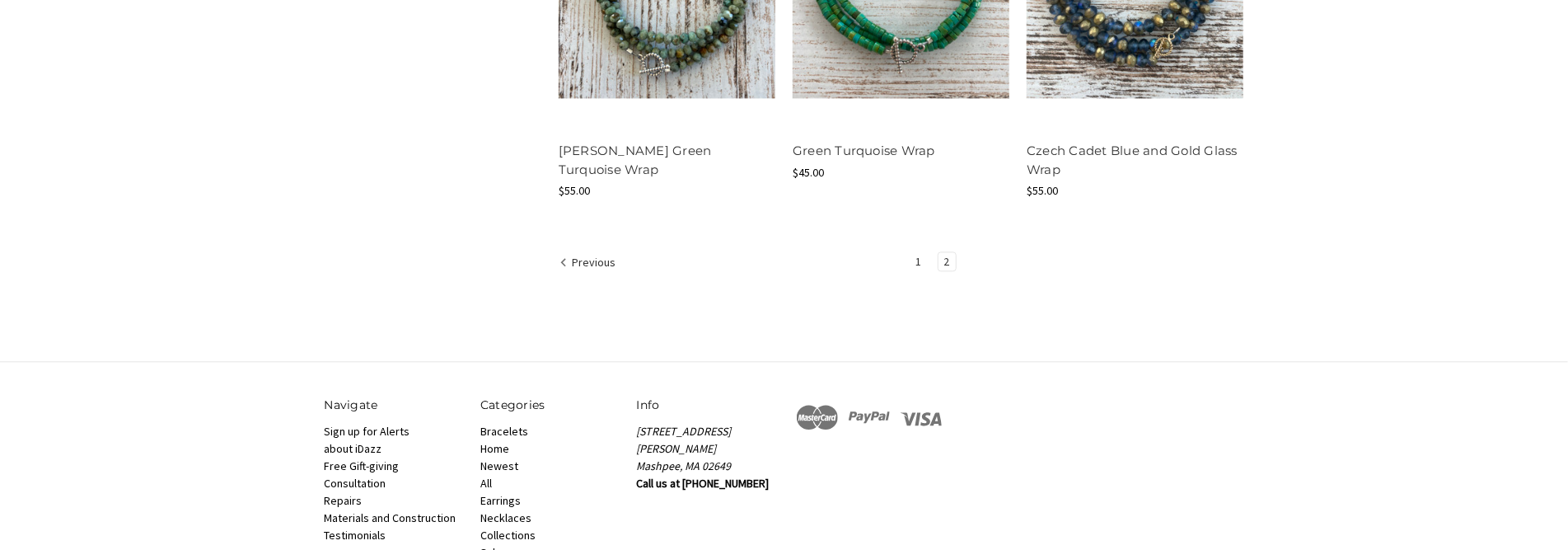
click at [916, 263] on link "1" at bounding box center [919, 261] width 17 height 18
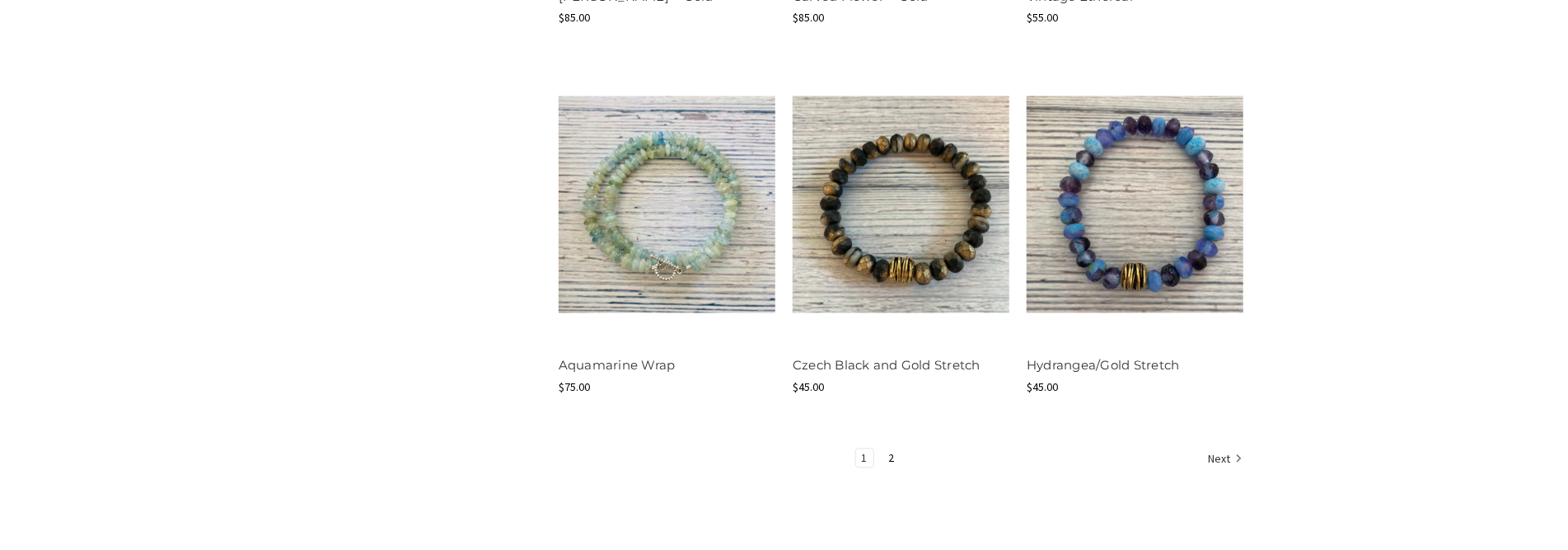
scroll to position [1978, 0]
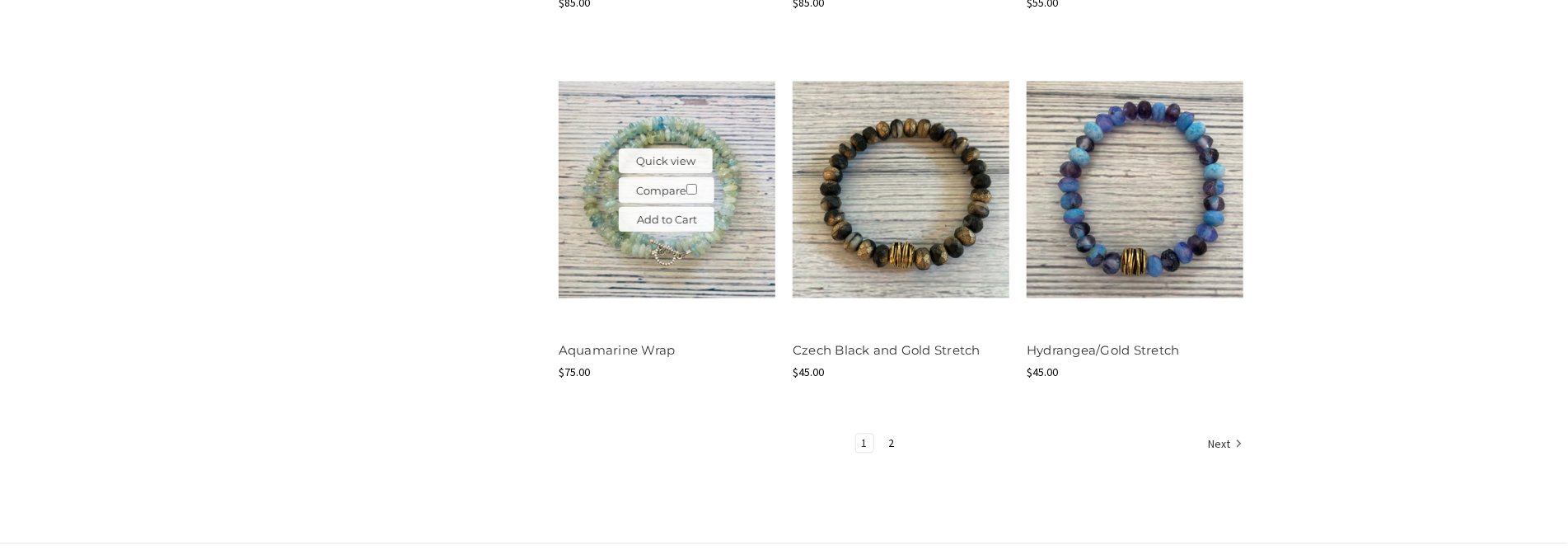
click at [728, 250] on img at bounding box center [666, 189] width 217 height 217
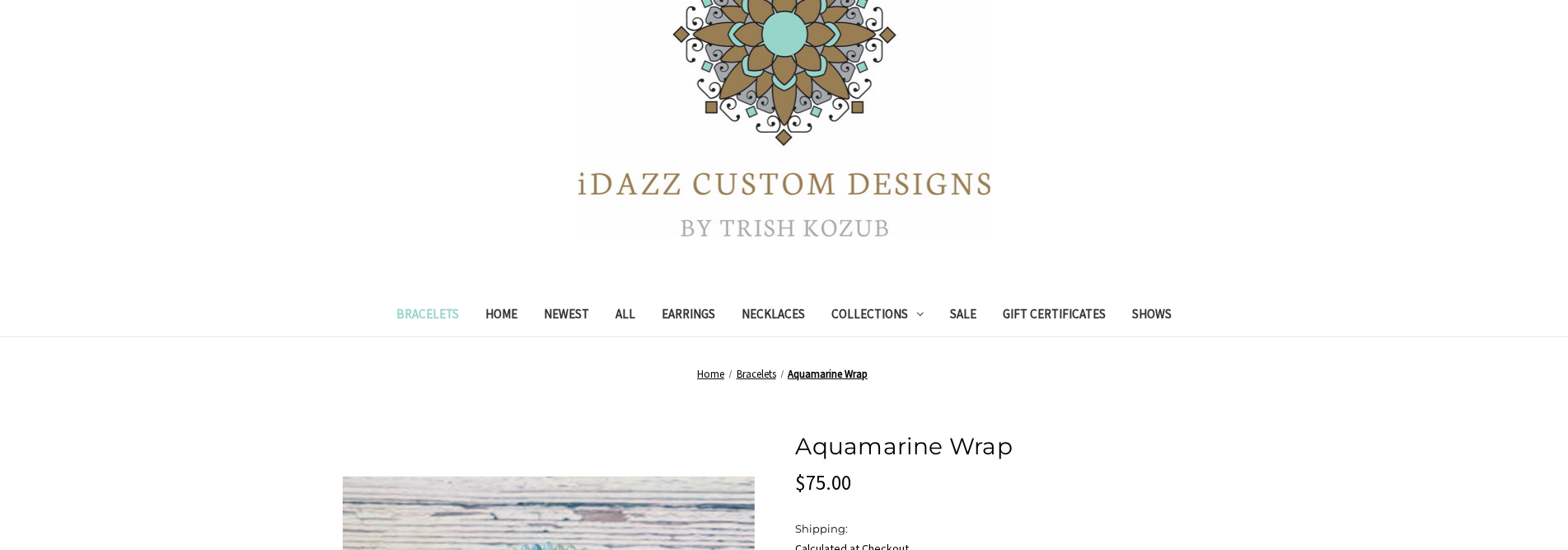
scroll to position [412, 0]
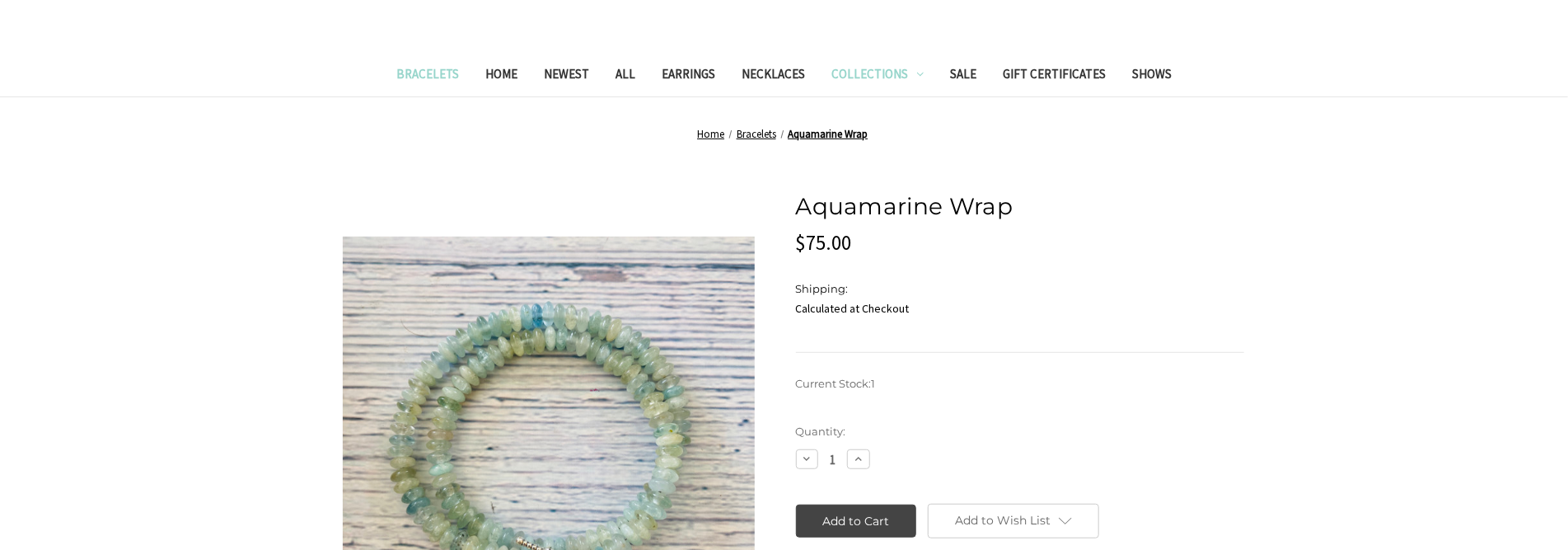
click at [852, 77] on link "Collections" at bounding box center [878, 77] width 119 height 41
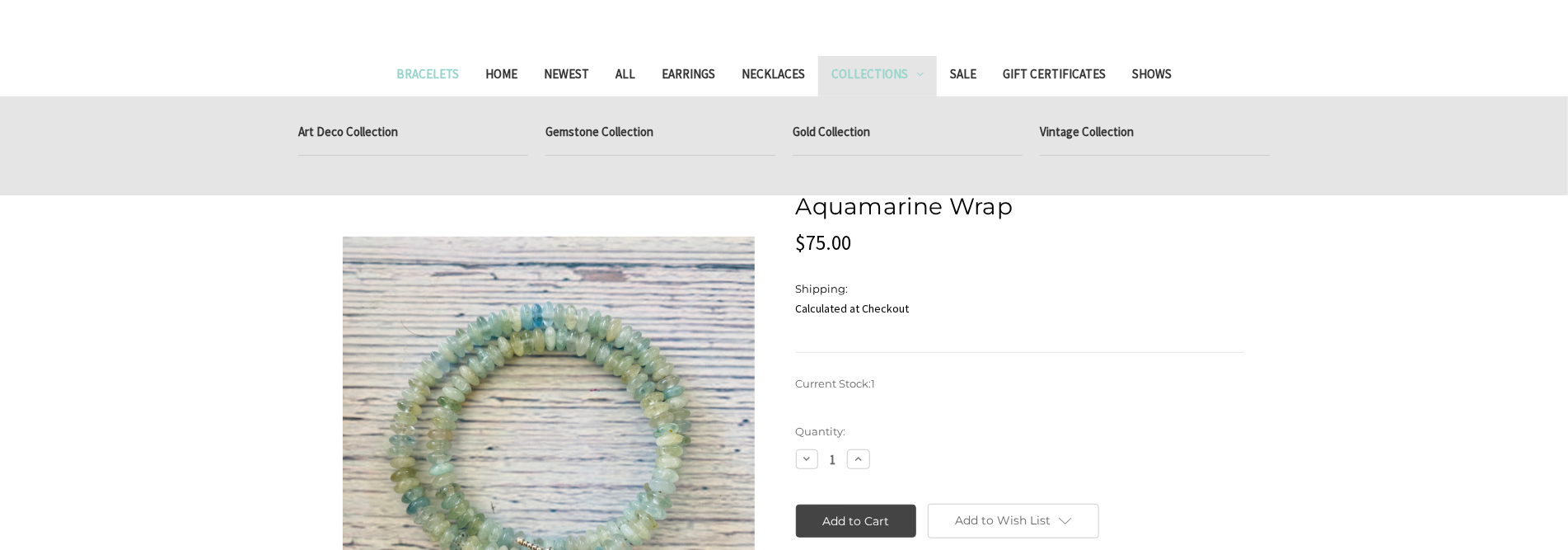
click at [852, 72] on link "Collections" at bounding box center [878, 77] width 119 height 41
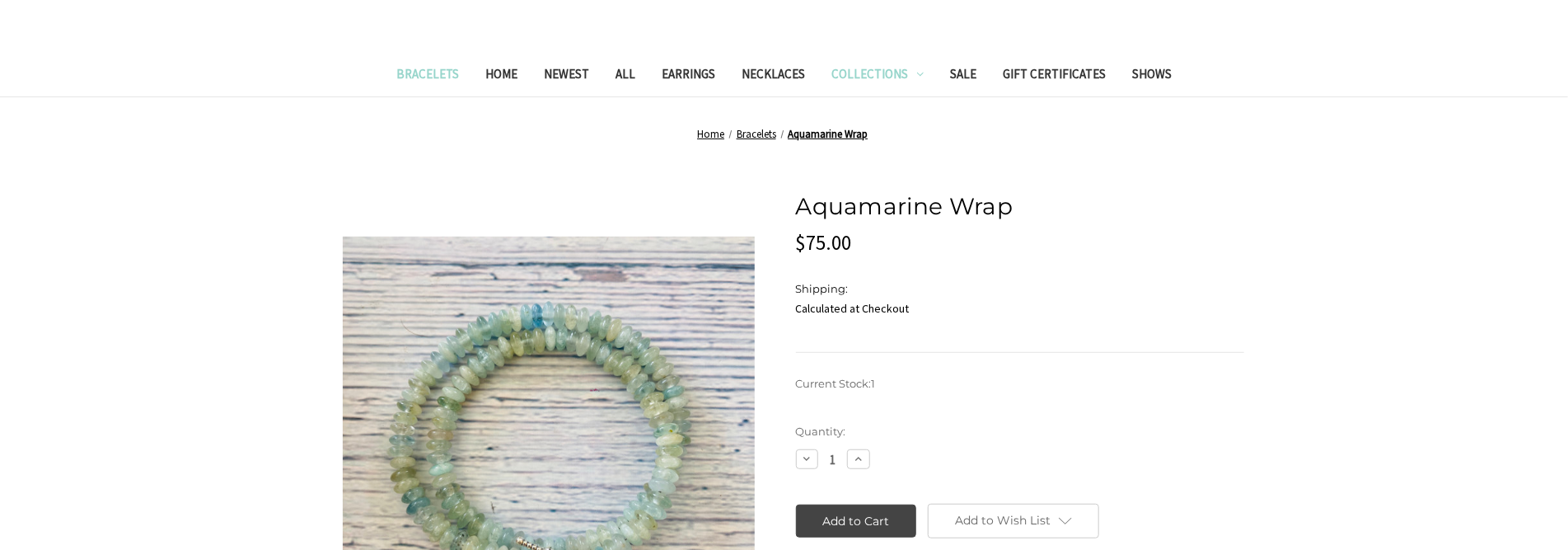
click at [918, 73] on icon "Collections" at bounding box center [920, 74] width 7 height 7
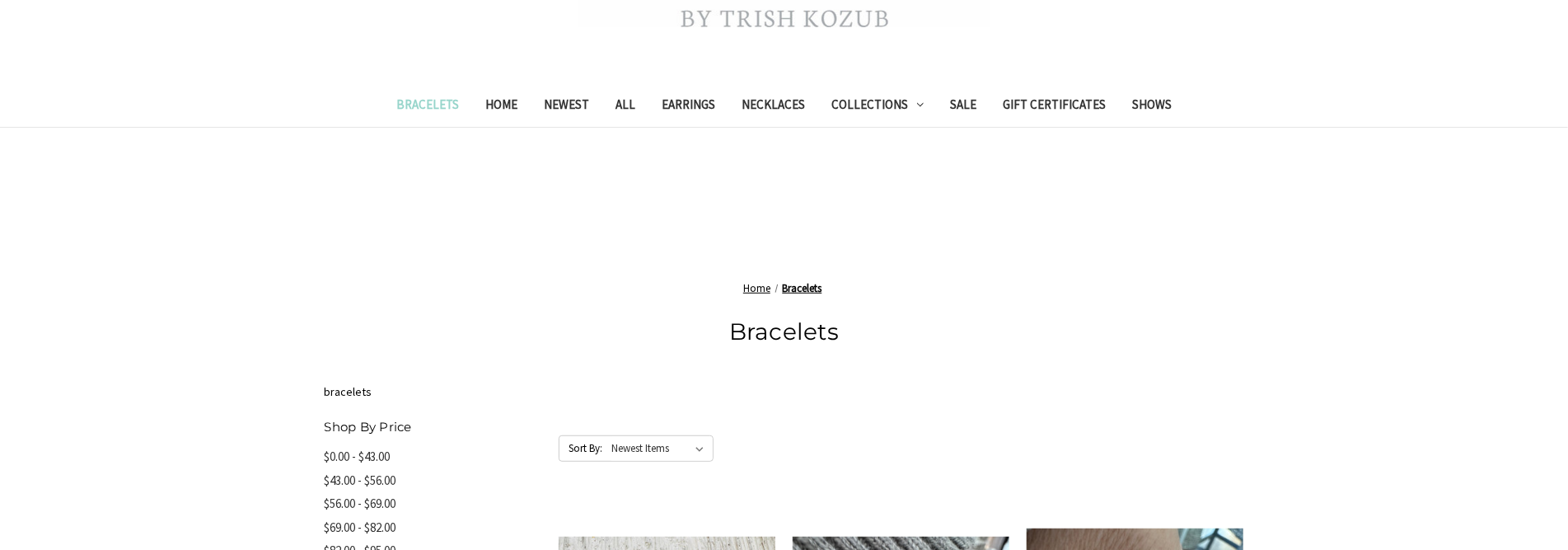
scroll to position [247, 0]
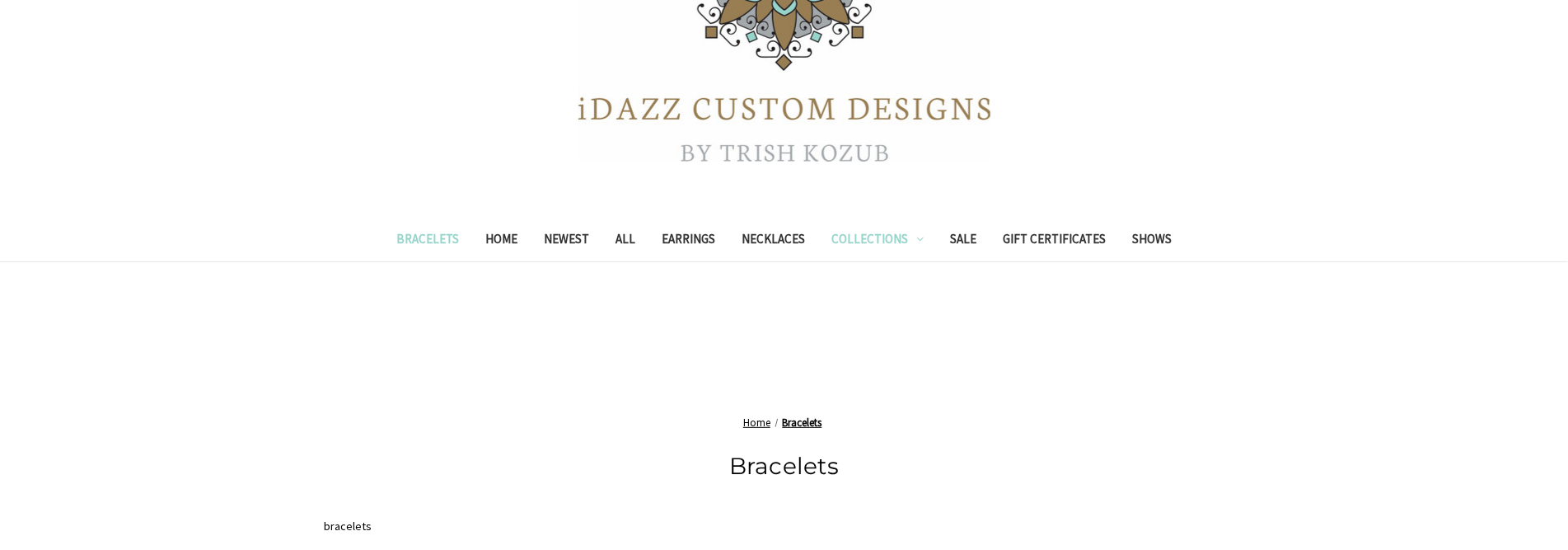
click at [897, 238] on link "Collections" at bounding box center [878, 241] width 119 height 41
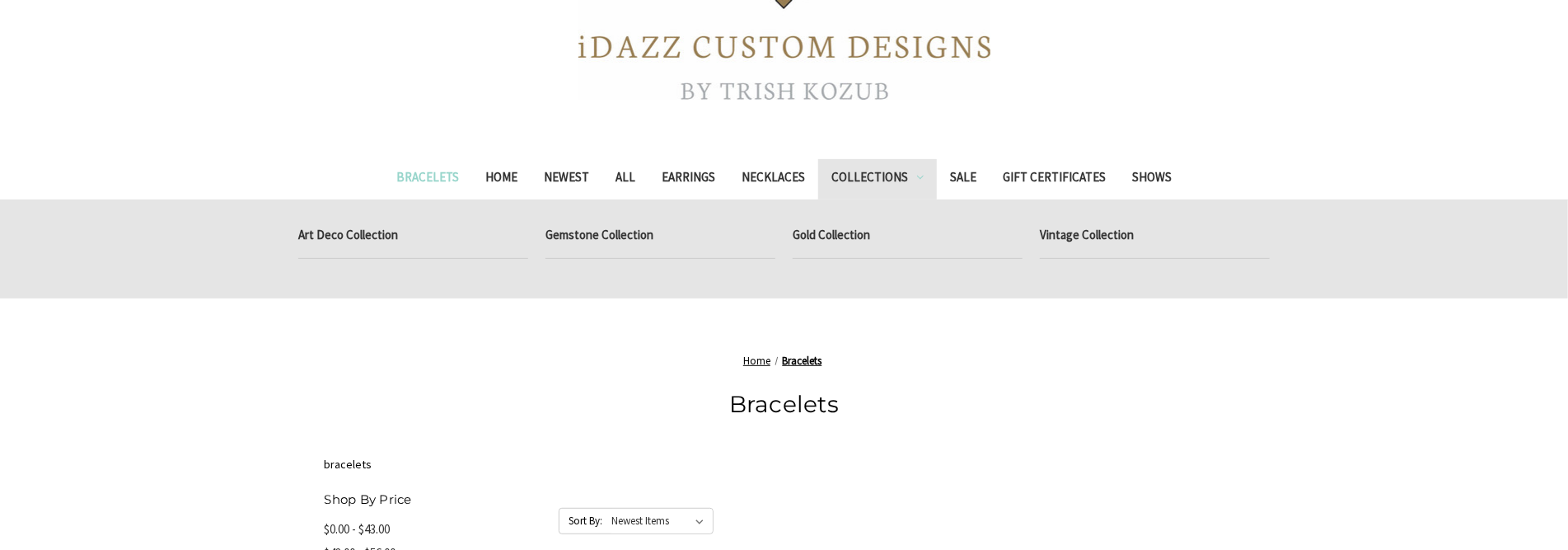
scroll to position [165, 0]
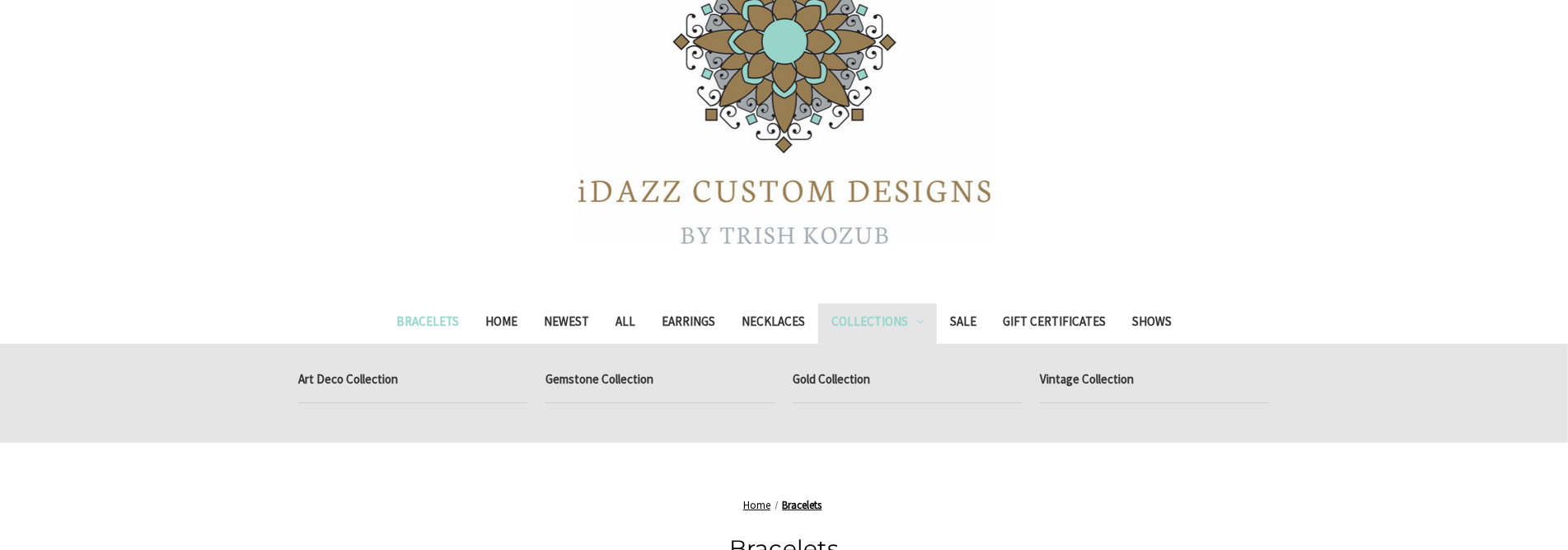
click at [917, 320] on icon "Collections" at bounding box center [920, 321] width 7 height 7
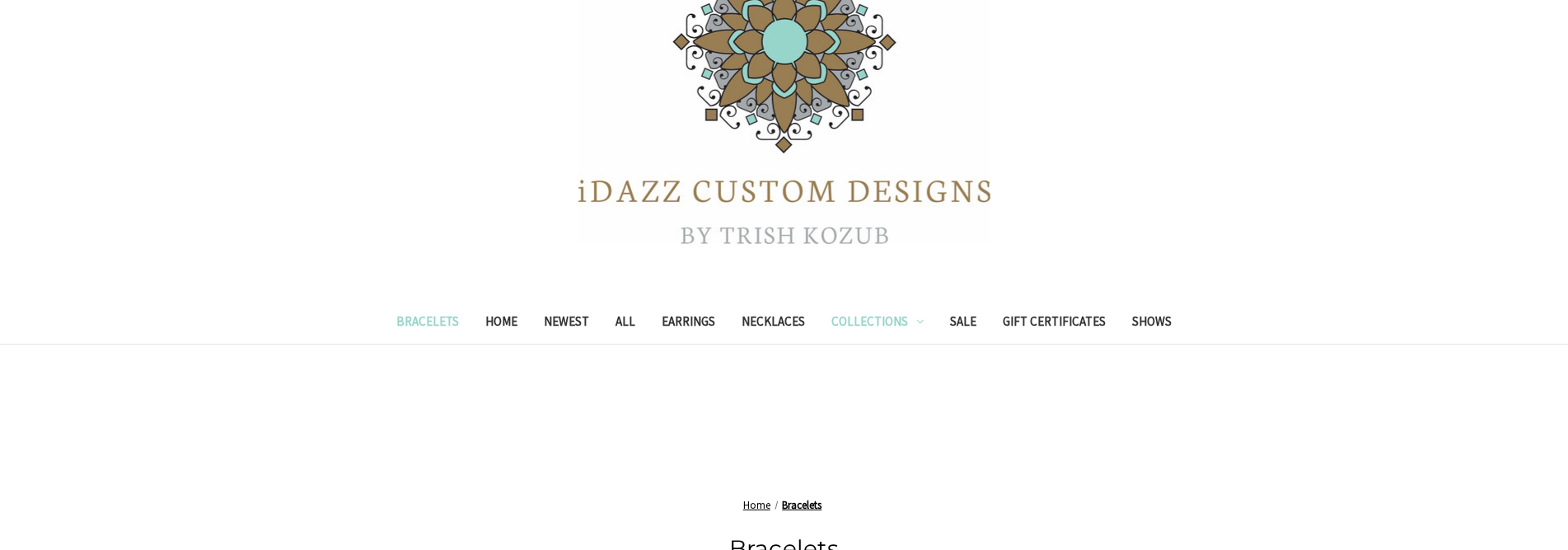
click at [917, 320] on icon "Collections" at bounding box center [920, 321] width 7 height 7
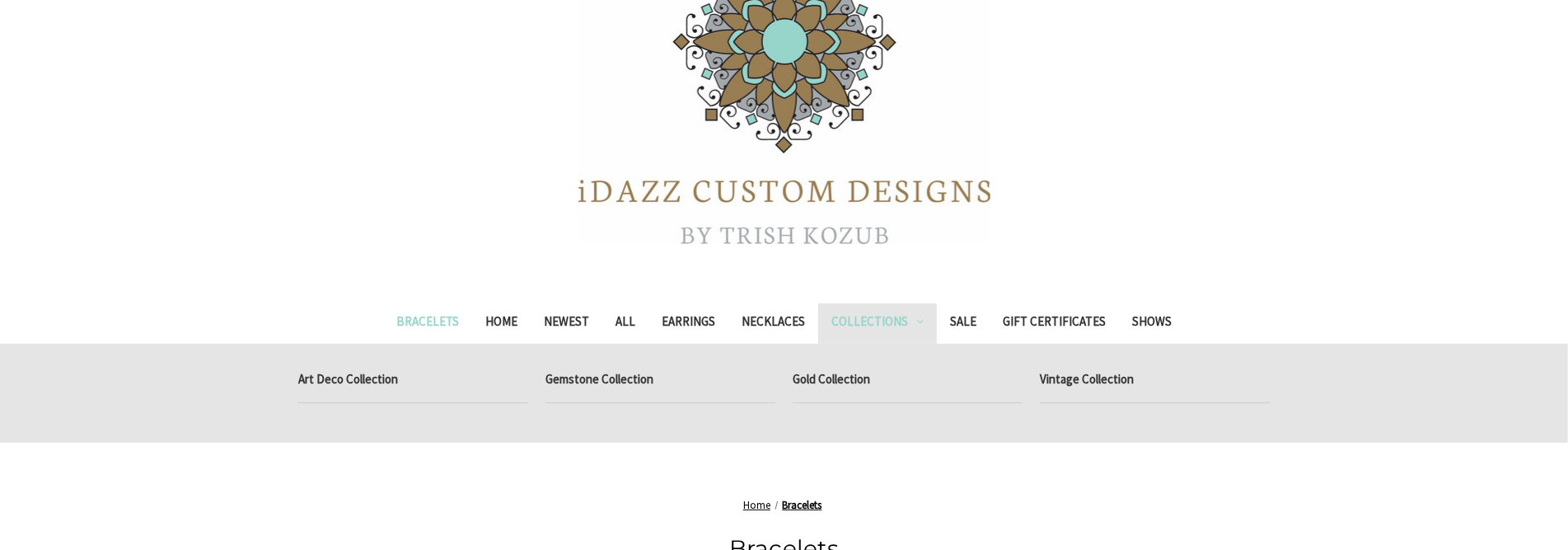
click at [841, 316] on link "Collections" at bounding box center [878, 324] width 119 height 41
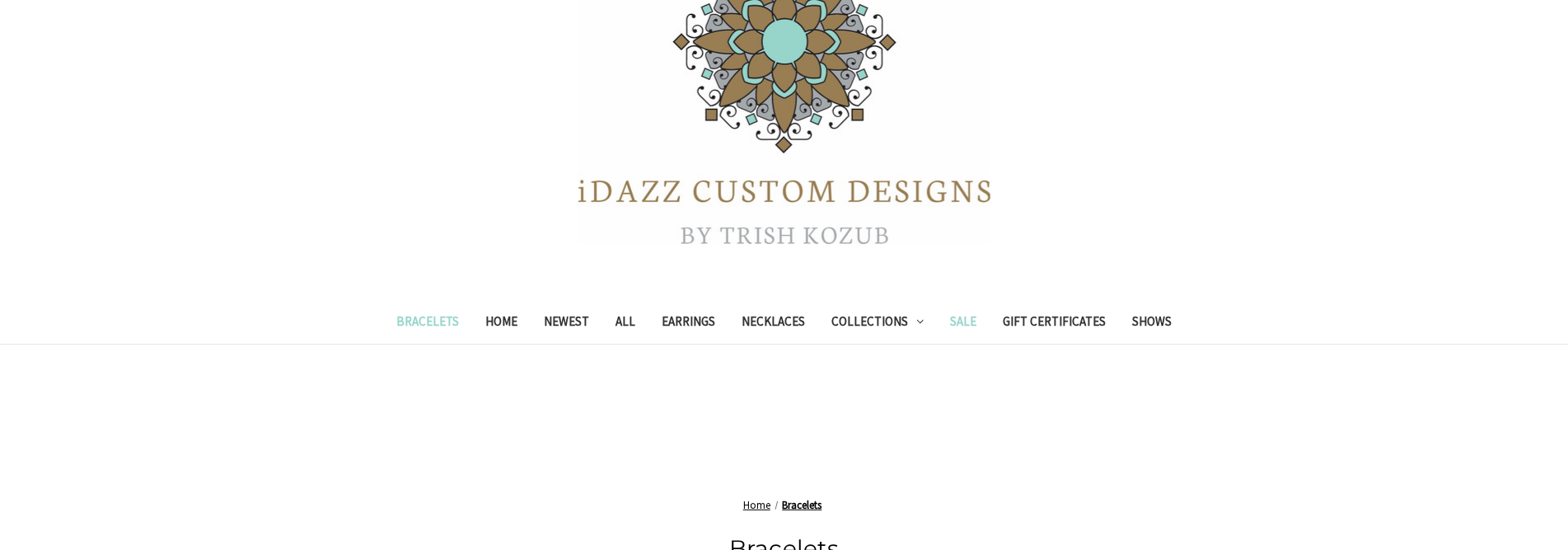
click at [957, 323] on link "Sale" at bounding box center [963, 324] width 53 height 41
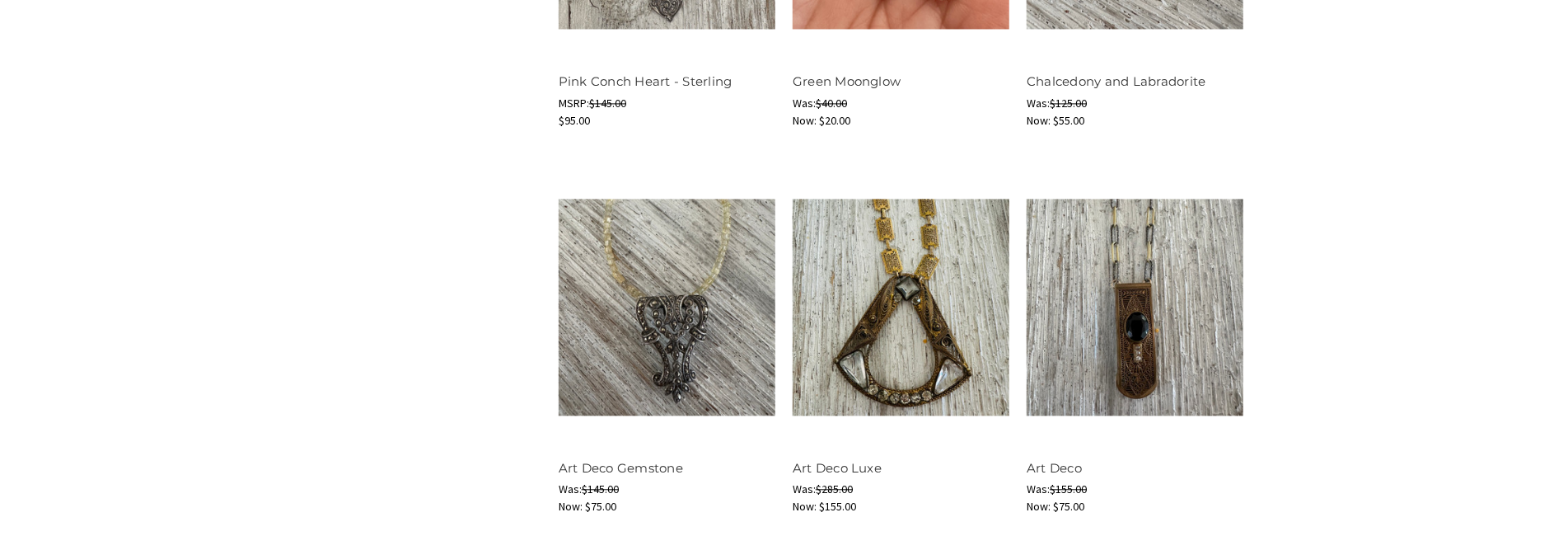
scroll to position [2143, 0]
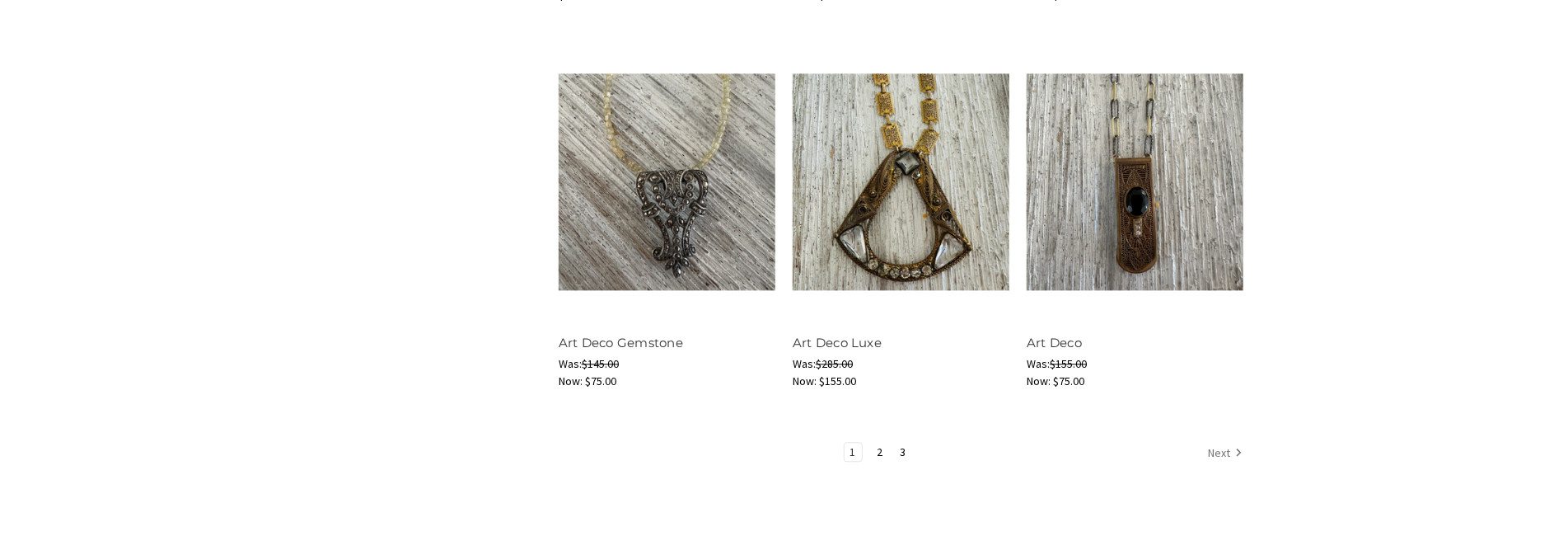
click at [1229, 450] on link "Next" at bounding box center [1223, 453] width 41 height 21
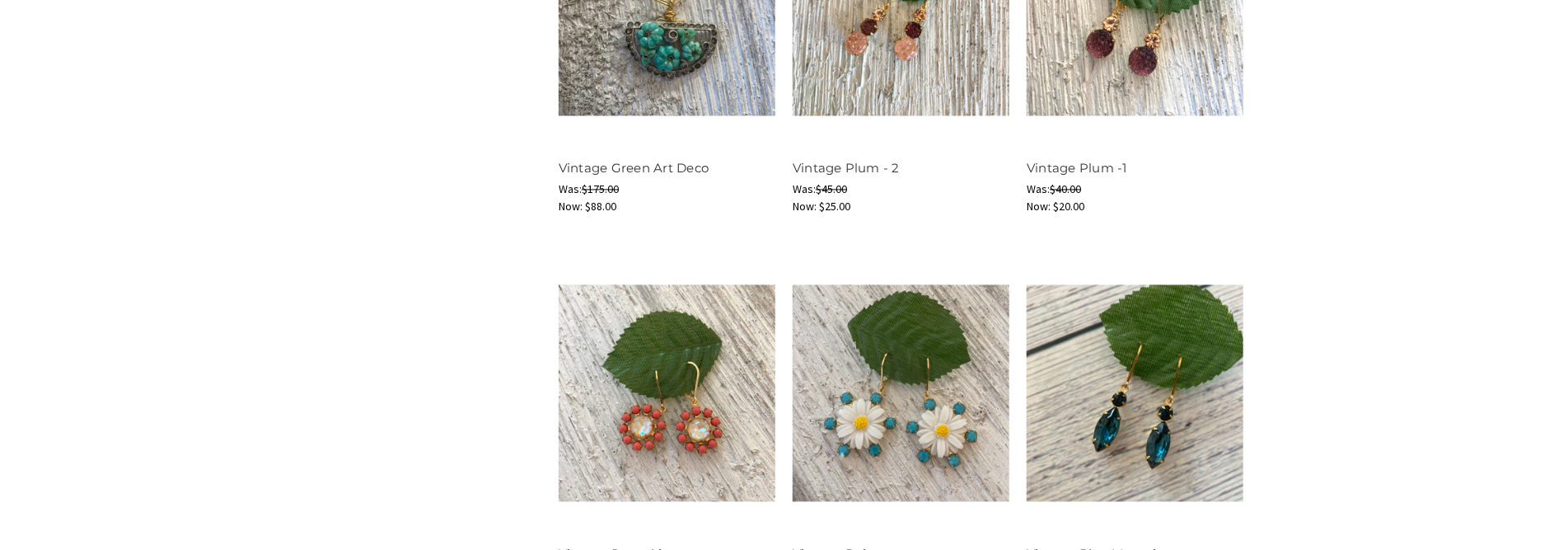
scroll to position [2308, 0]
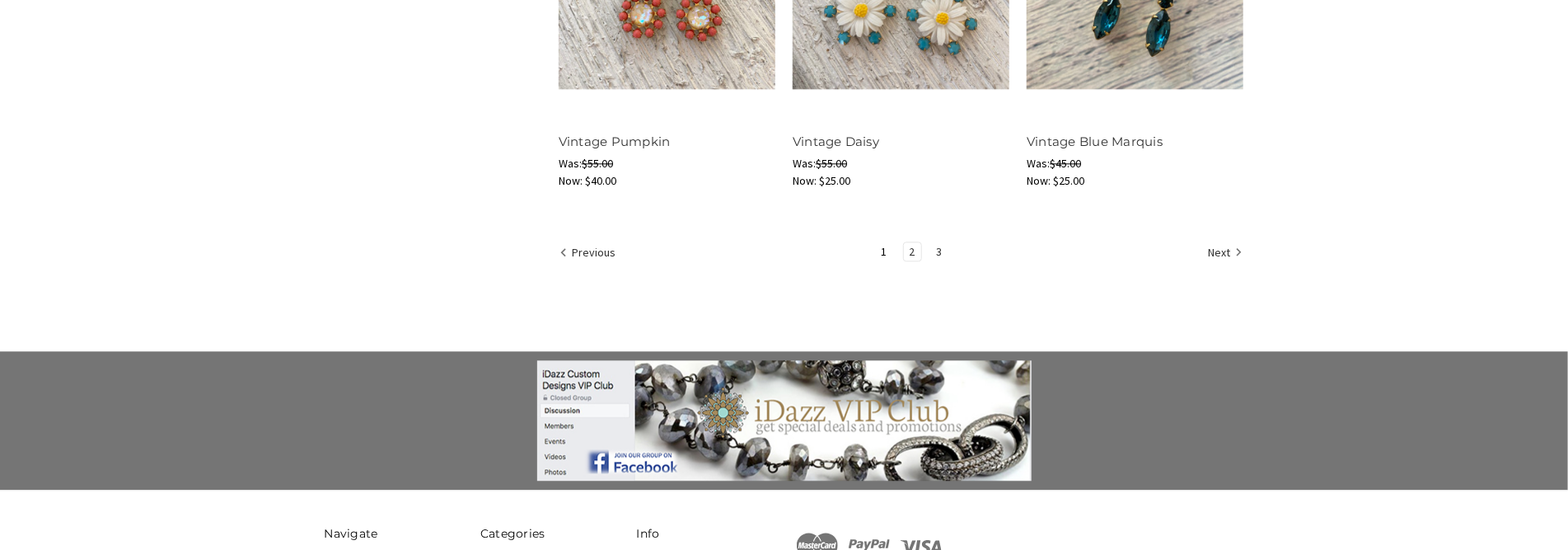
click at [937, 251] on link "3" at bounding box center [940, 251] width 17 height 18
